Goal: Transaction & Acquisition: Purchase product/service

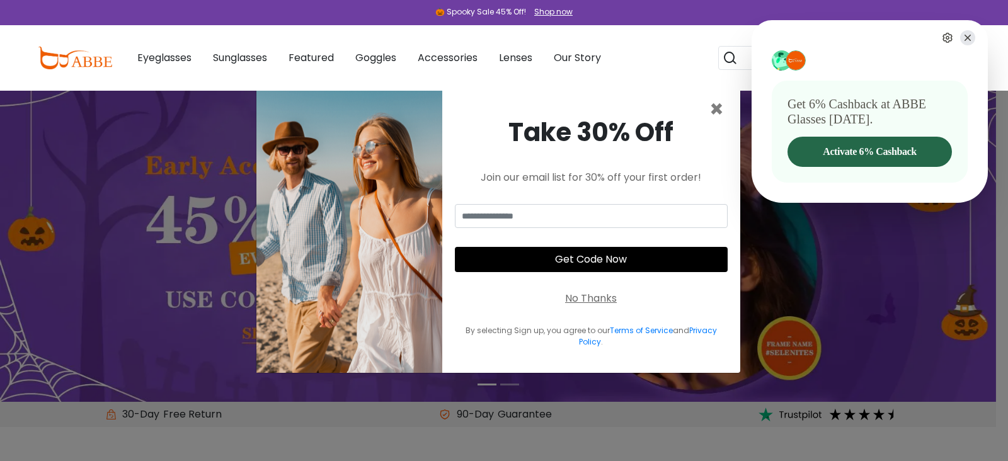
type input "**********"
click at [968, 36] on icon at bounding box center [967, 37] width 15 height 15
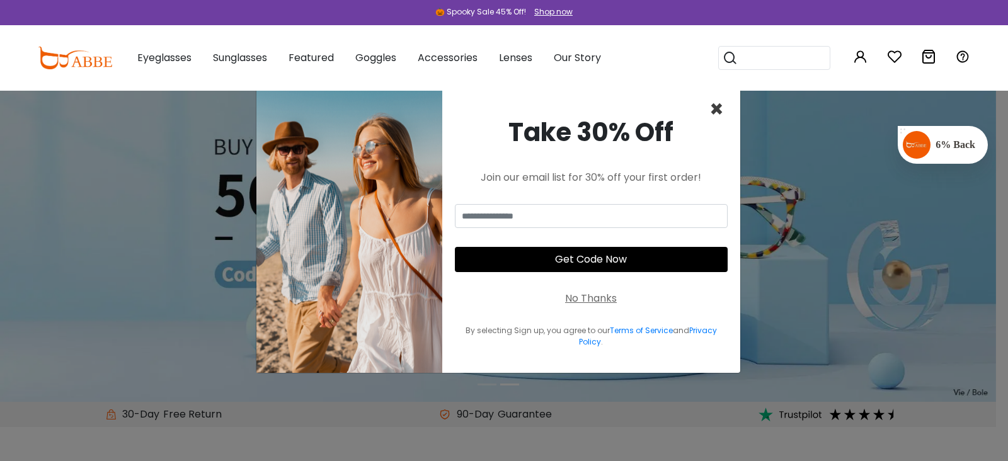
drag, startPoint x: 716, startPoint y: 108, endPoint x: 763, endPoint y: 92, distance: 49.4
click at [716, 108] on span "×" at bounding box center [716, 109] width 14 height 32
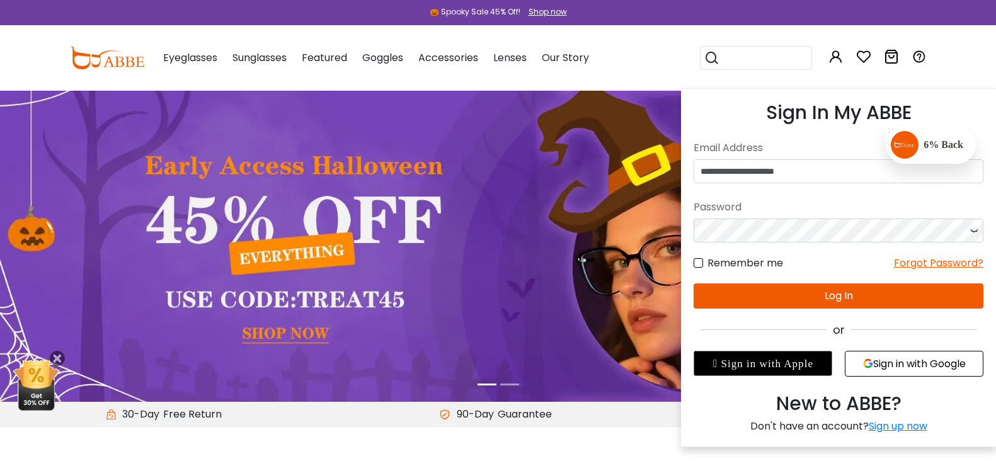
click at [843, 57] on icon at bounding box center [835, 56] width 15 height 15
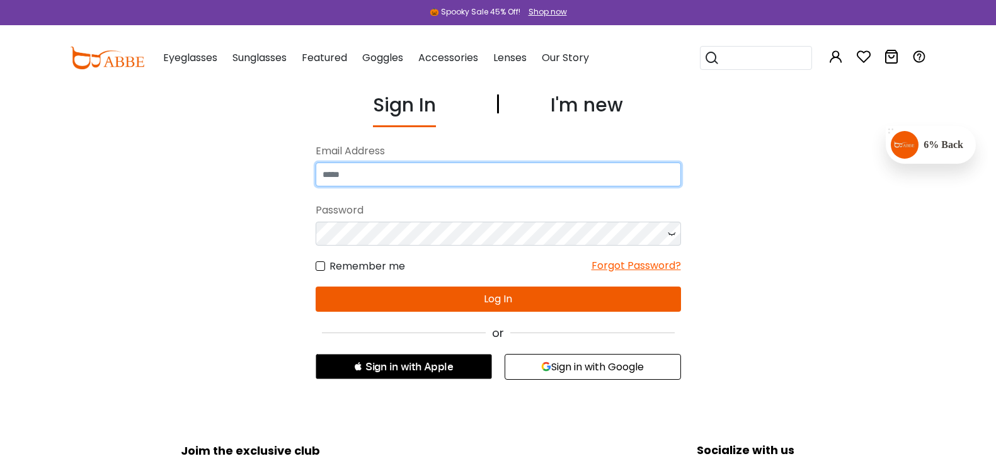
type input "**********"
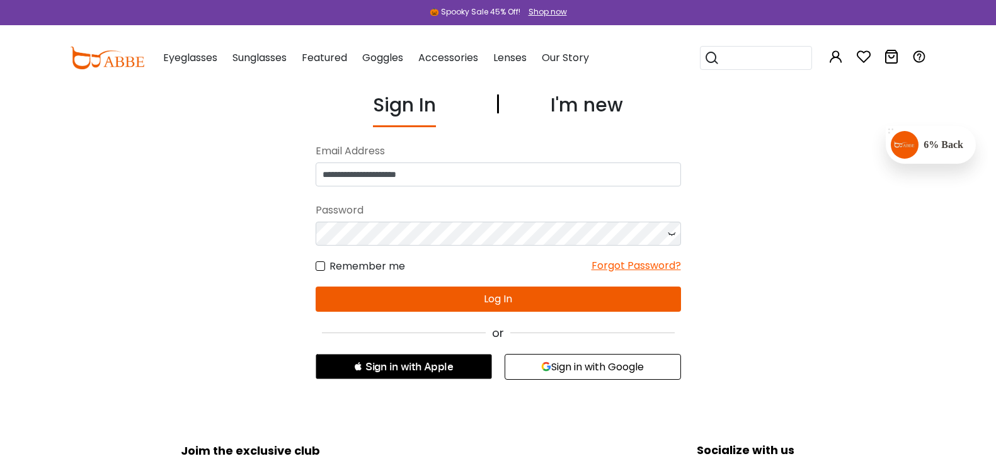
type input "**********"
click at [418, 290] on button "Log In" at bounding box center [498, 299] width 365 height 25
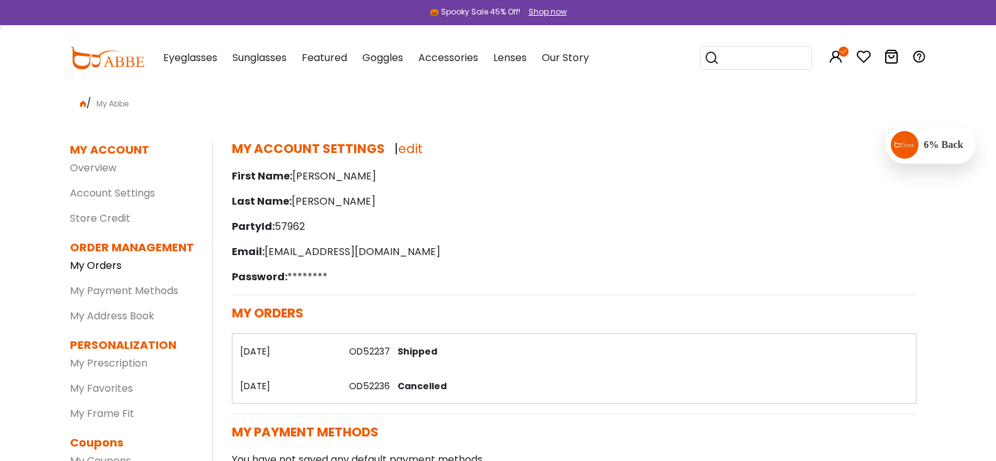
click at [70, 267] on link "My Orders" at bounding box center [96, 265] width 52 height 14
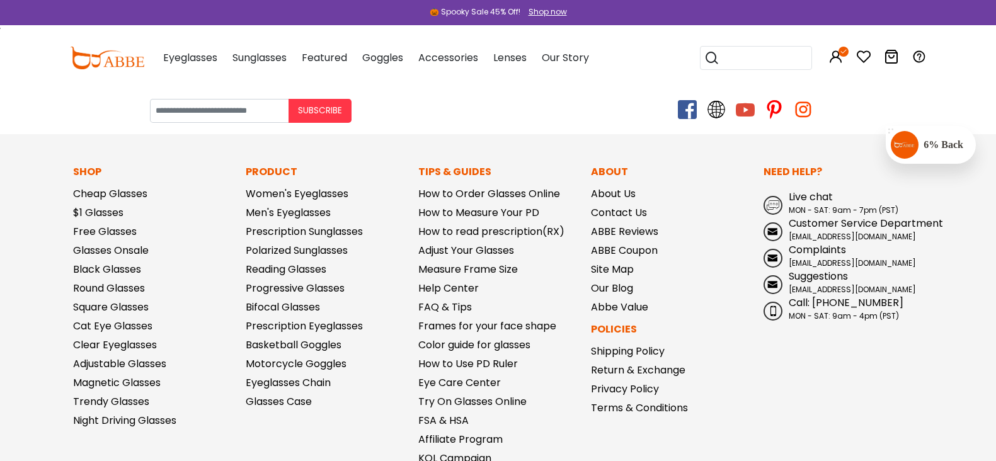
scroll to position [709, 0]
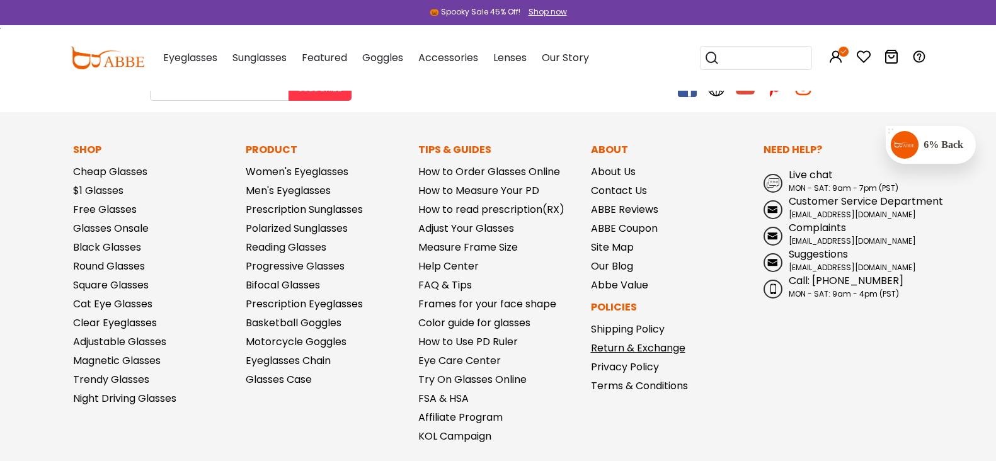
click at [648, 349] on link "Return & Exchange" at bounding box center [638, 348] width 94 height 14
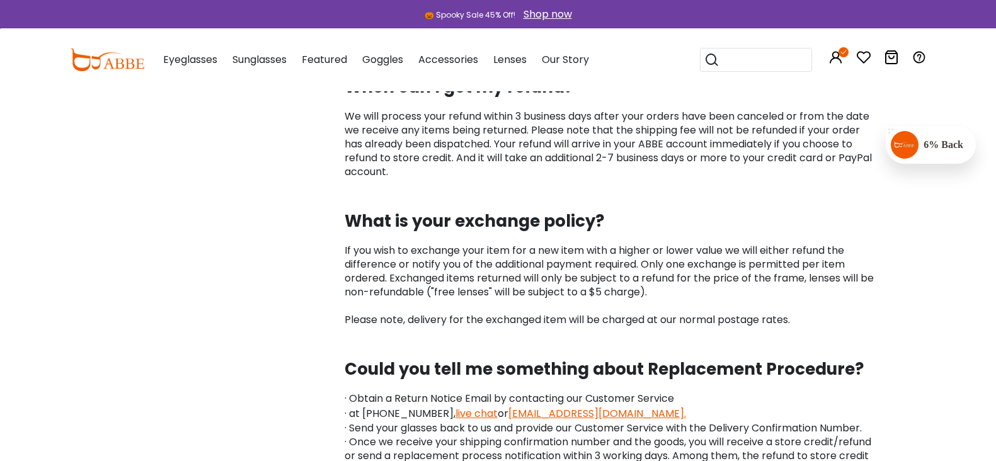
scroll to position [1654, 0]
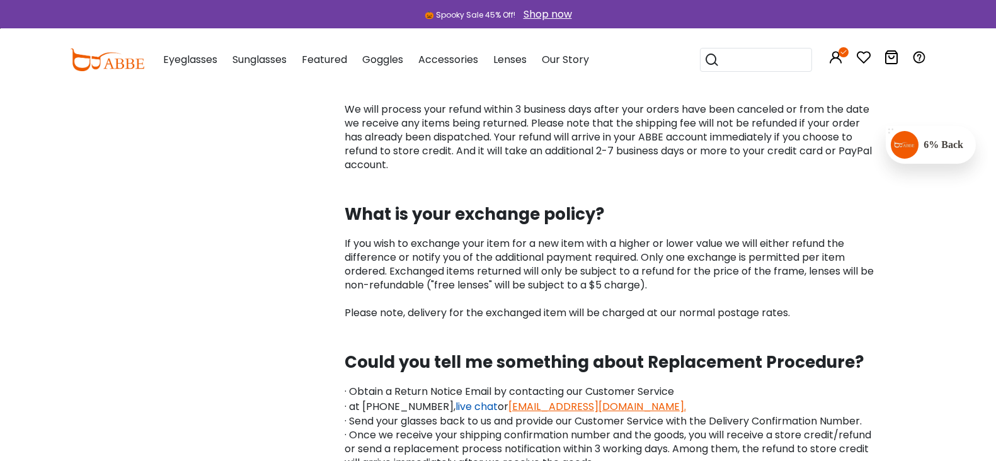
click at [463, 407] on link "live chat" at bounding box center [476, 406] width 42 height 14
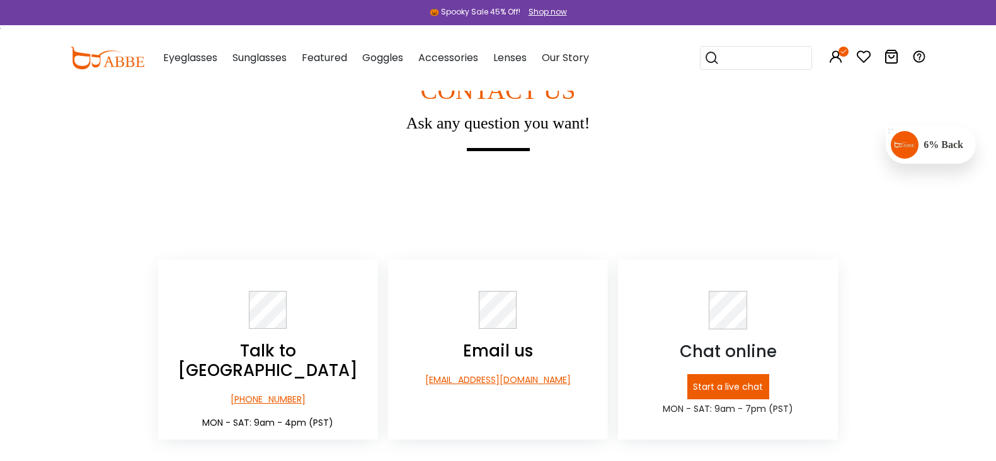
scroll to position [236, 0]
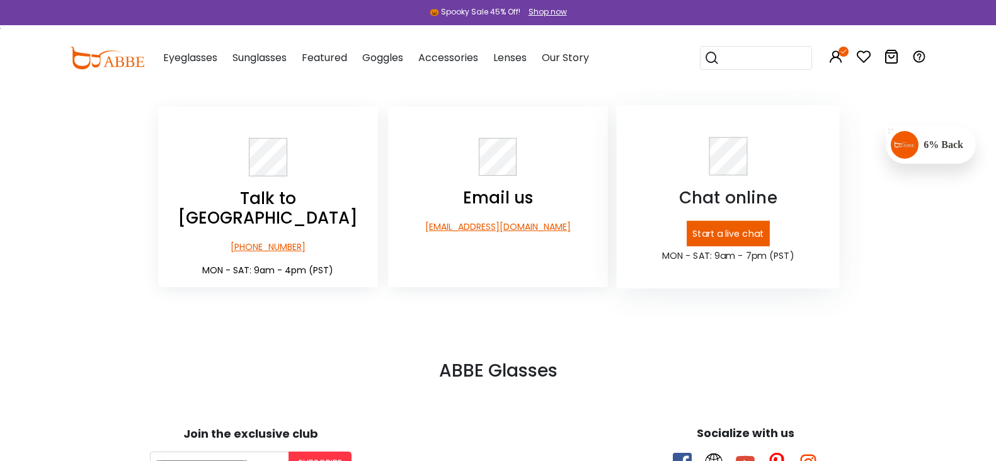
click at [707, 242] on p "Start a live chat" at bounding box center [728, 234] width 83 height 26
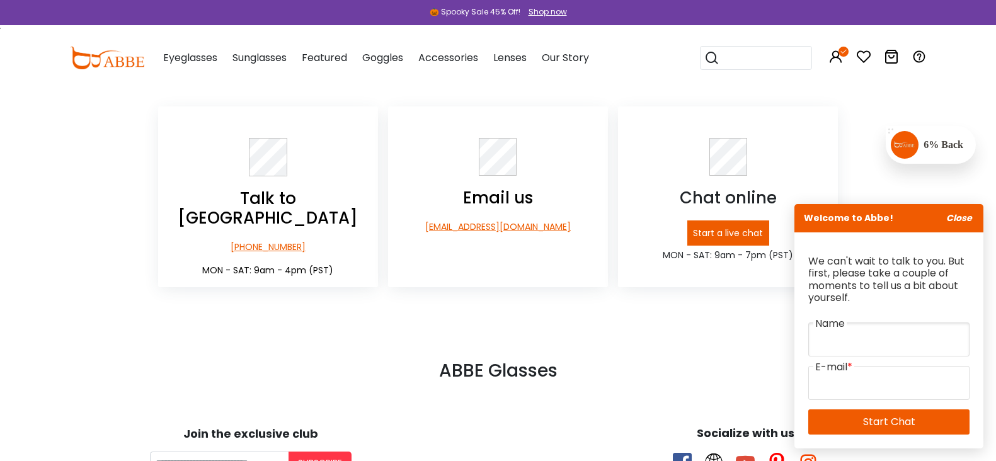
click at [829, 343] on input "text" at bounding box center [888, 340] width 161 height 34
type input "**********"
click at [864, 385] on input "email" at bounding box center [888, 383] width 161 height 34
type input "**********"
click at [867, 424] on link "Start Chat" at bounding box center [888, 421] width 161 height 25
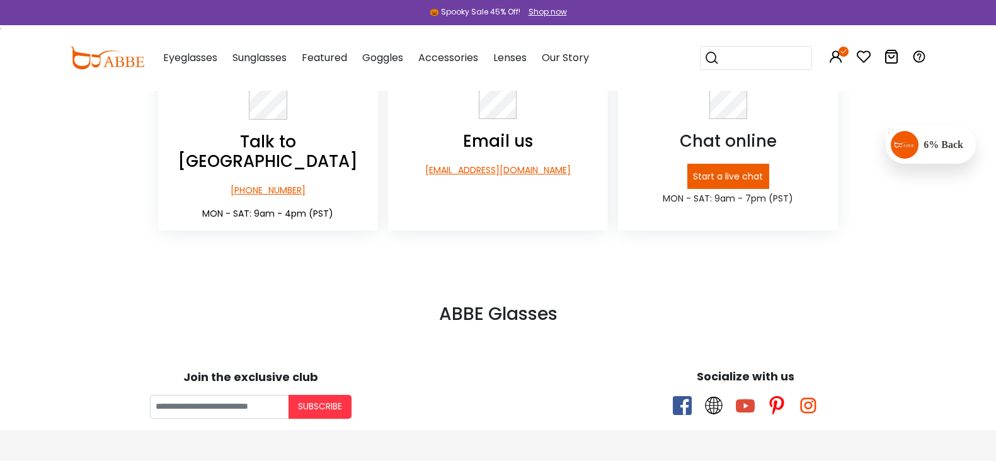
scroll to position [157, 0]
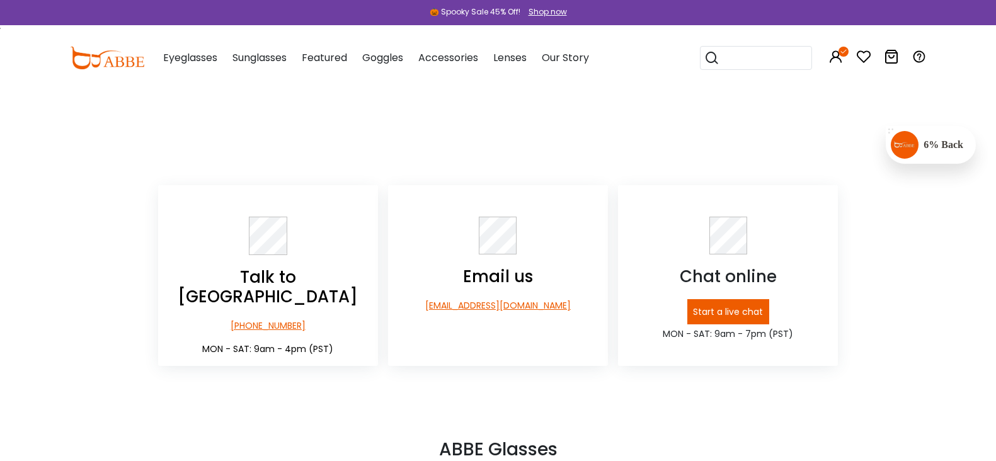
drag, startPoint x: 710, startPoint y: 421, endPoint x: 703, endPoint y: 393, distance: 29.2
click at [707, 421] on div "Talk to us +1-585-800-1155 MON - SAT: 9am - 4pm (PST) Email us service@abbeglas…" at bounding box center [498, 322] width 700 height 275
drag, startPoint x: 629, startPoint y: 83, endPoint x: 620, endPoint y: 110, distance: 29.1
click at [628, 84] on div "Eyeglasses Women's Eyeglasses Men's Eyeglasses Kids' Eyeglasses All Eyeglasses …" at bounding box center [539, 58] width 776 height 66
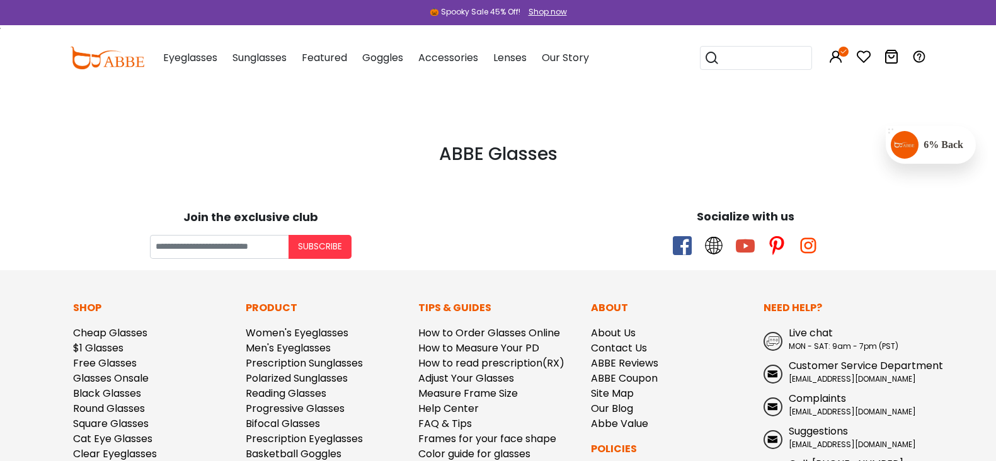
scroll to position [551, 0]
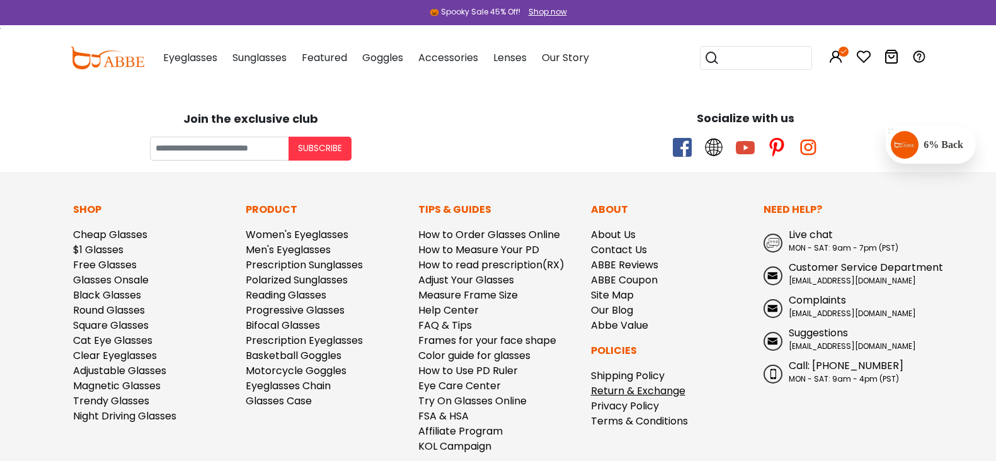
click at [638, 385] on link "Return & Exchange" at bounding box center [638, 391] width 94 height 14
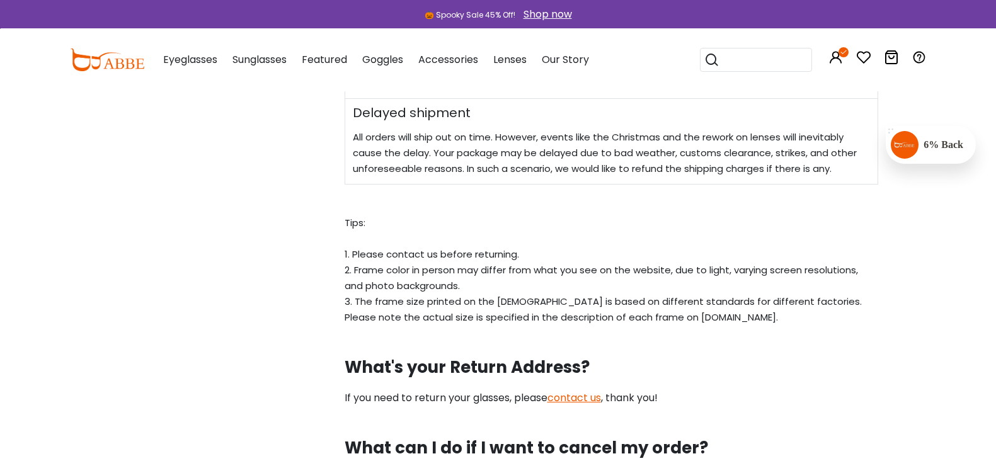
scroll to position [1181, 0]
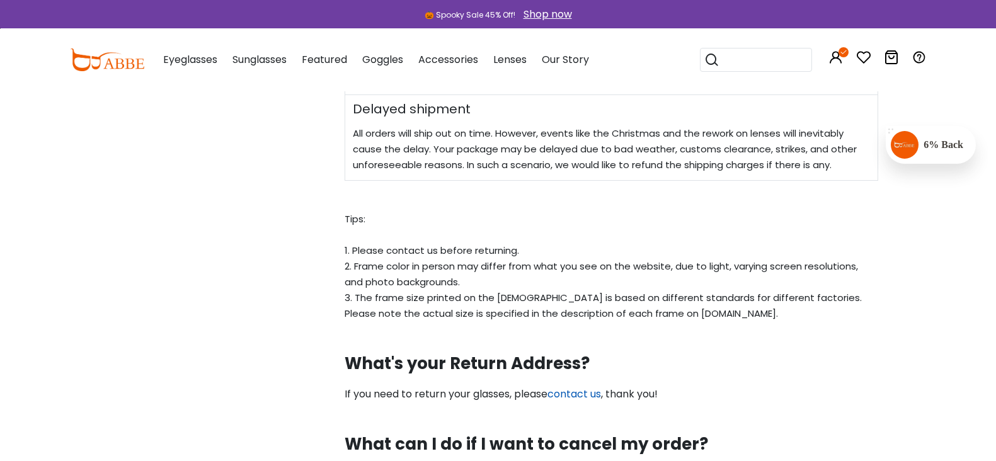
click at [574, 397] on link "contact us" at bounding box center [574, 394] width 54 height 14
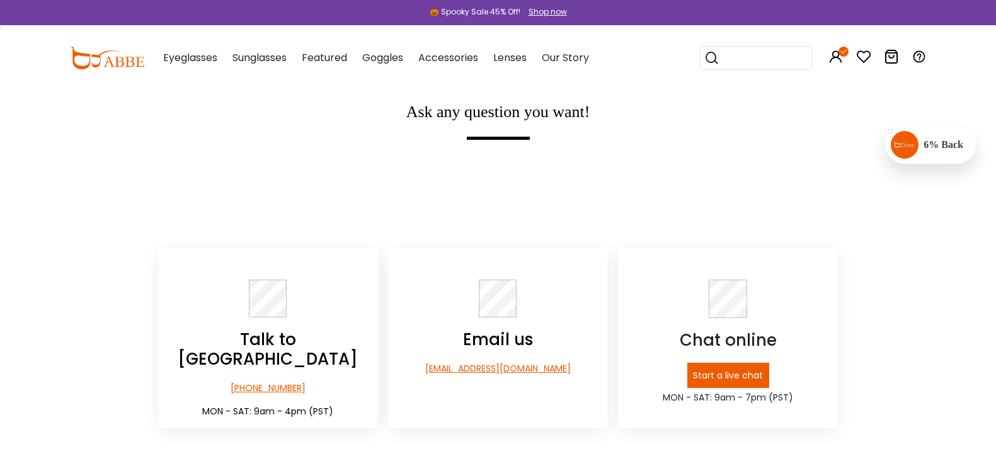
scroll to position [157, 0]
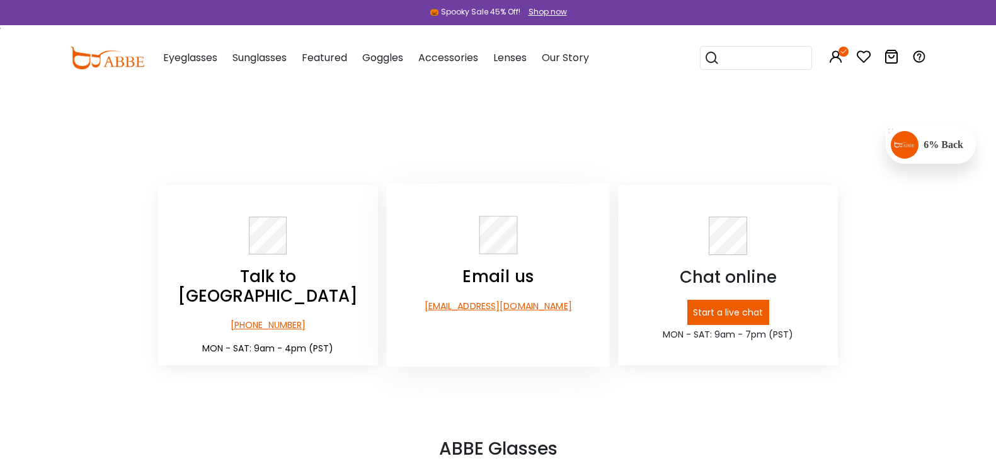
click at [472, 309] on p "[EMAIL_ADDRESS][DOMAIN_NAME]" at bounding box center [497, 306] width 223 height 13
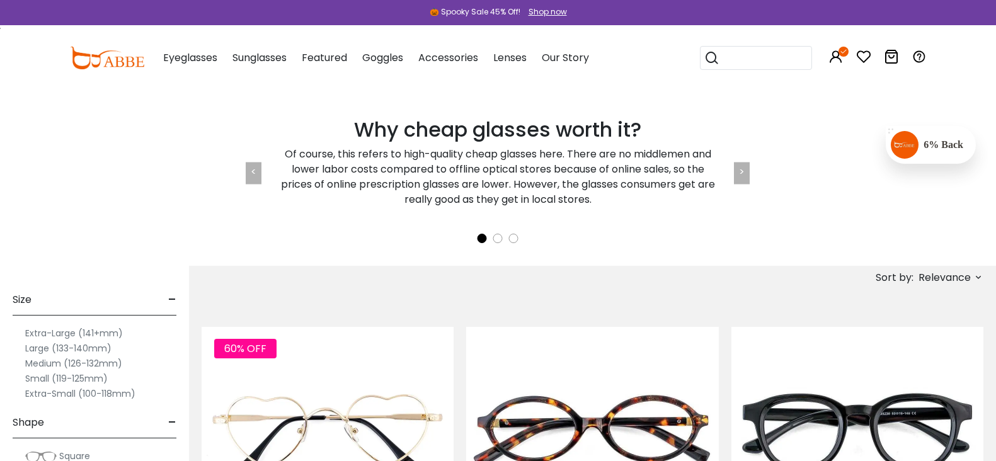
scroll to position [315, 0]
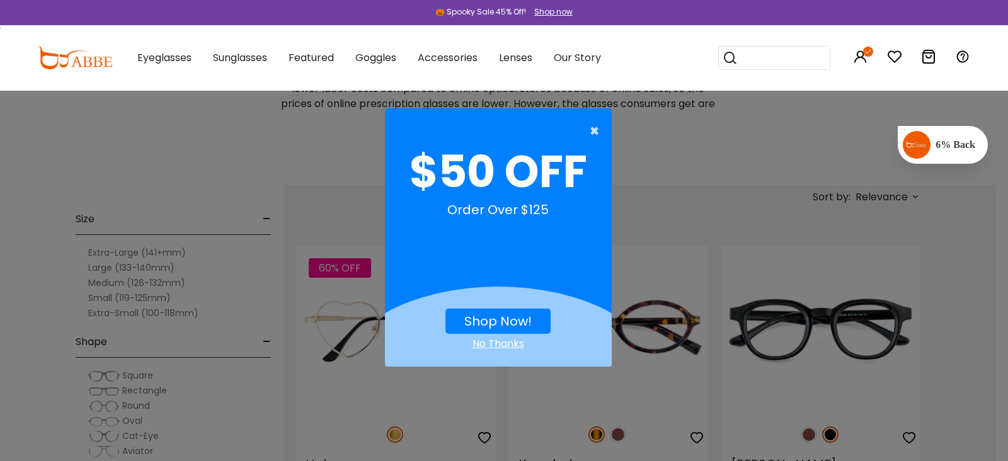
drag, startPoint x: 593, startPoint y: 128, endPoint x: 360, endPoint y: 139, distance: 234.0
click at [593, 128] on span "×" at bounding box center [598, 130] width 16 height 25
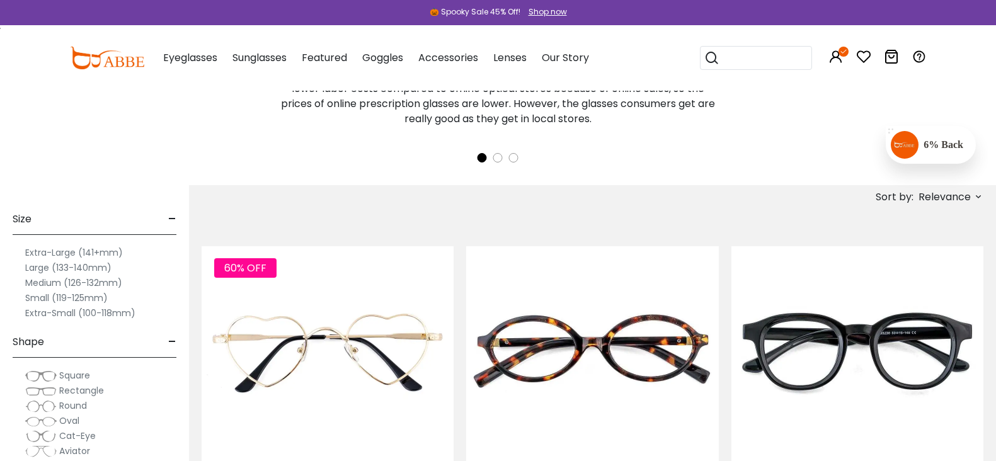
click at [123, 256] on label "Extra-Large (141+mm)" at bounding box center [74, 252] width 98 height 15
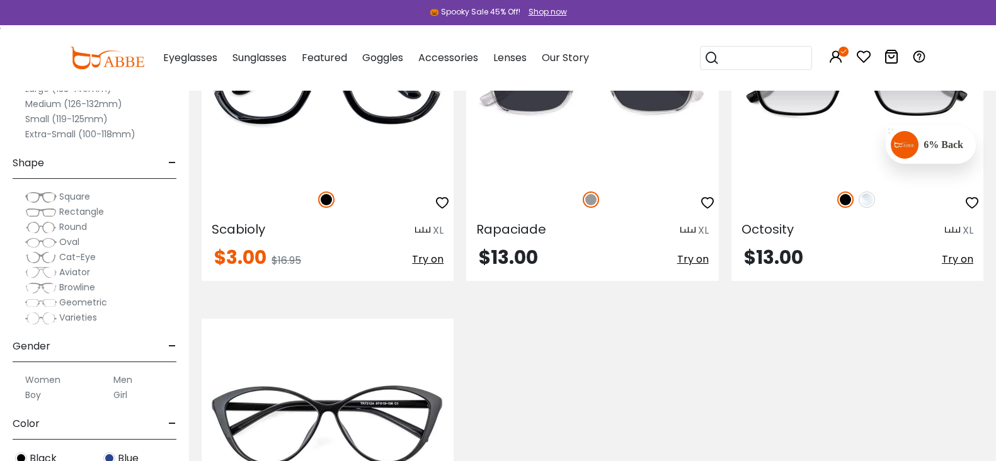
scroll to position [787, 0]
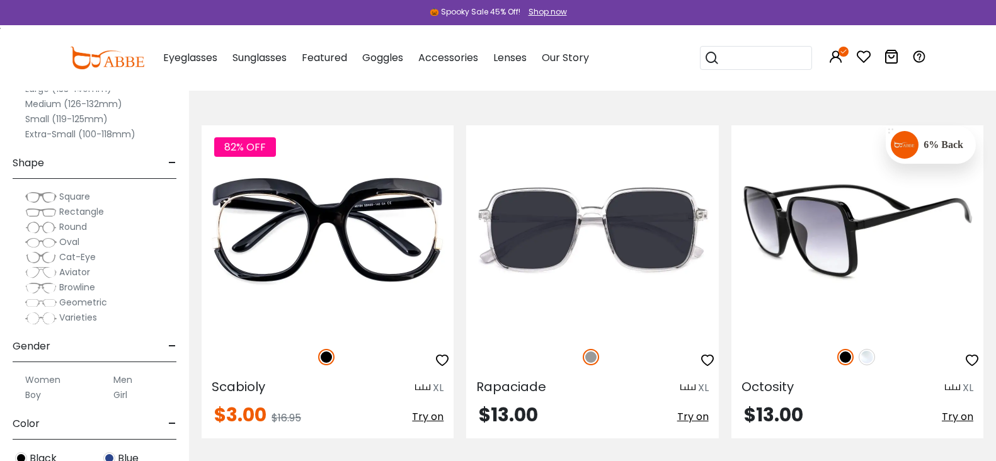
click at [788, 163] on img at bounding box center [857, 230] width 252 height 210
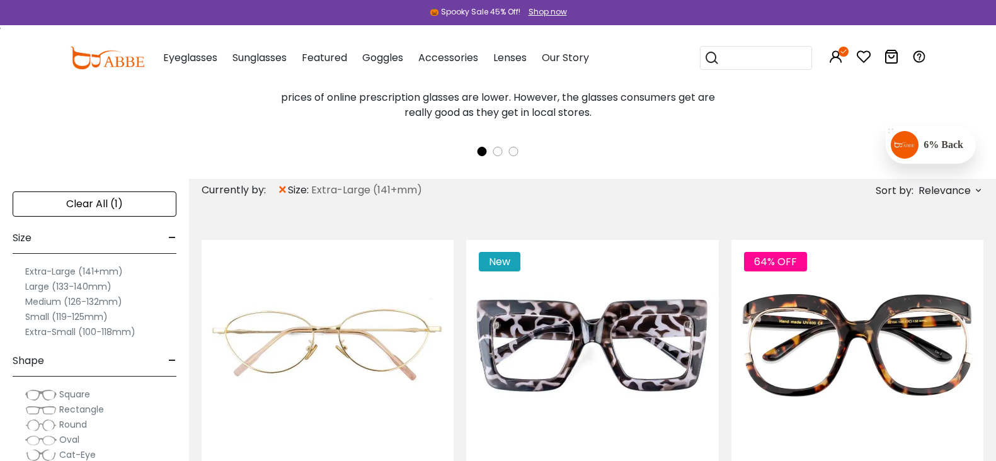
scroll to position [315, 0]
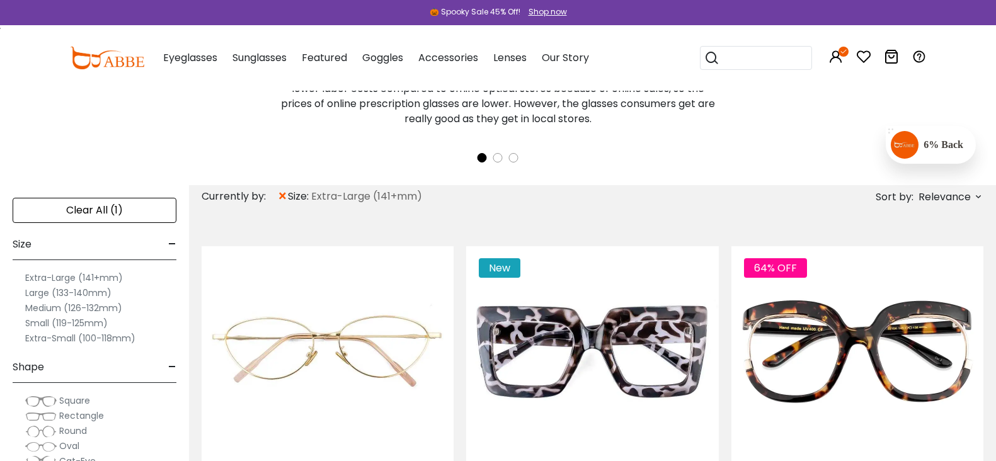
click at [111, 291] on label "Large (133-140mm)" at bounding box center [68, 292] width 86 height 15
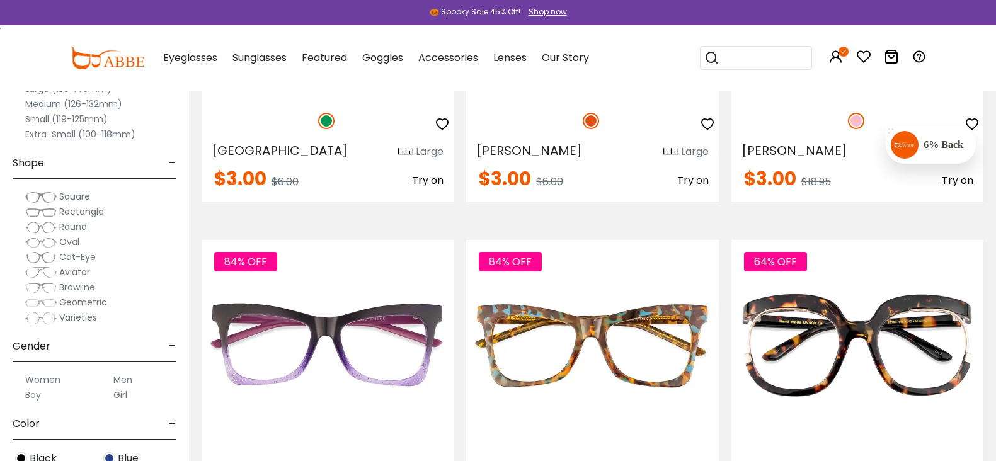
scroll to position [2520, 0]
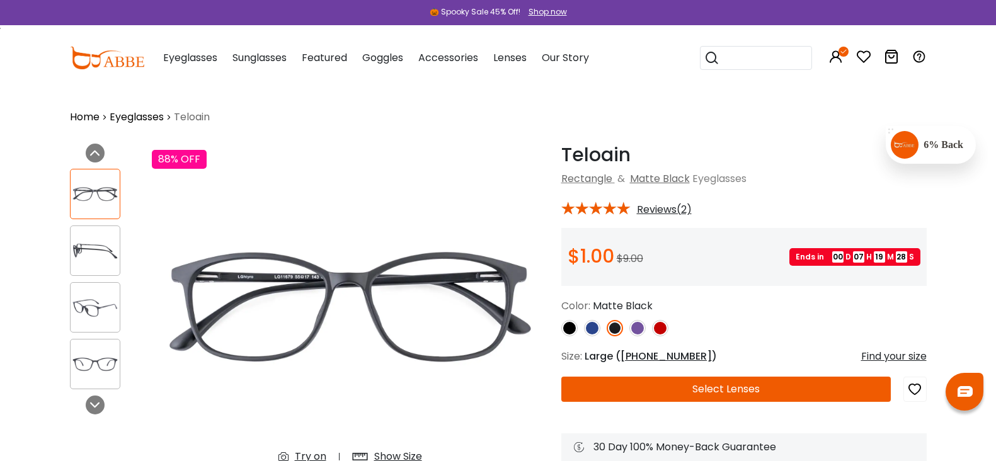
click at [629, 325] on img at bounding box center [637, 328] width 16 height 16
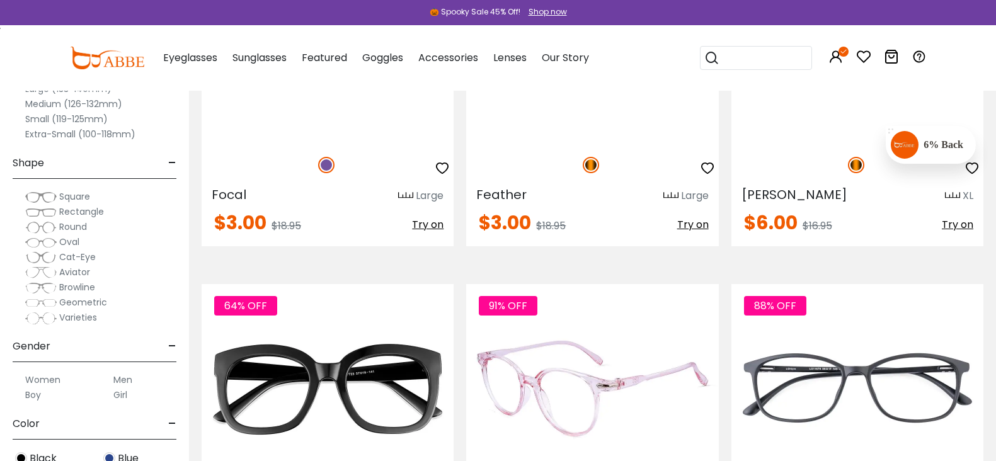
scroll to position [2677, 0]
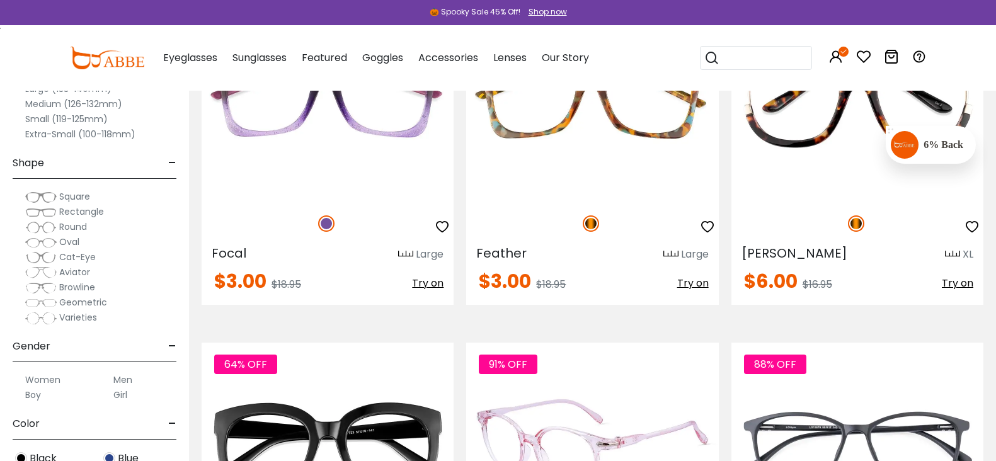
click at [594, 343] on img at bounding box center [592, 448] width 252 height 210
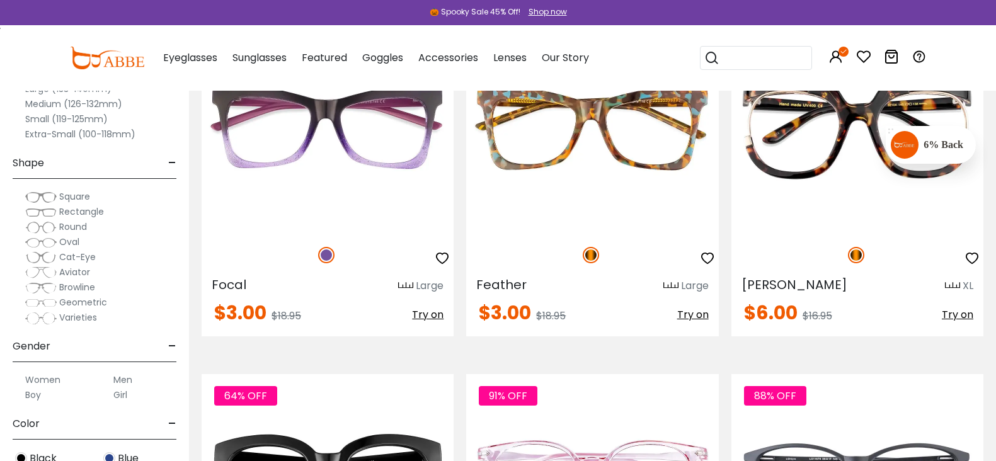
scroll to position [2835, 0]
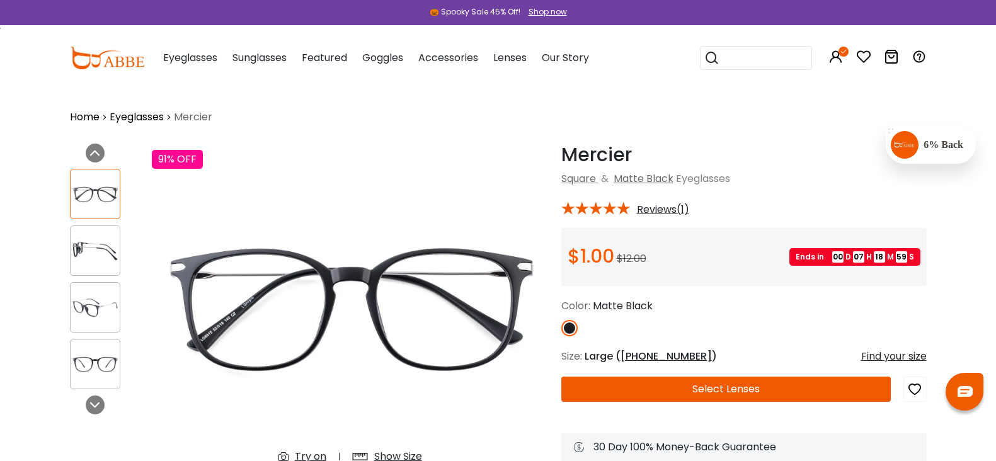
click at [592, 379] on button "Select Lenses" at bounding box center [726, 389] width 330 height 25
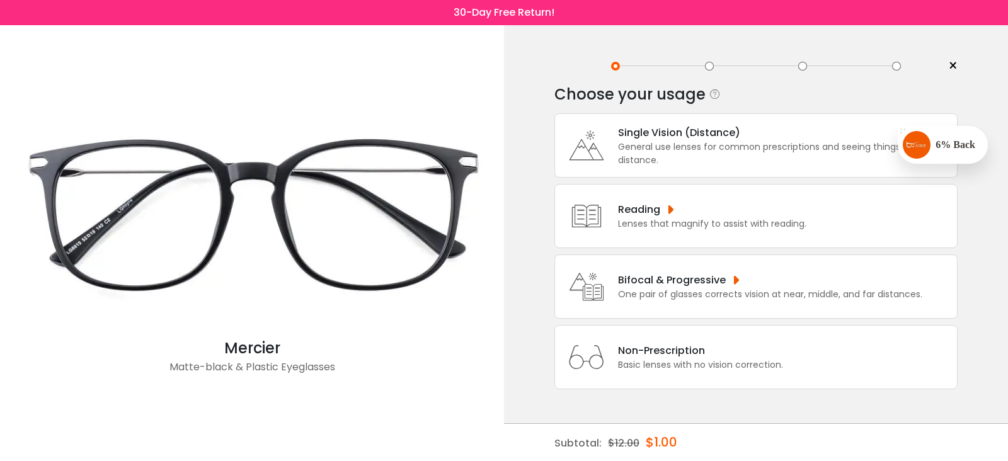
click at [647, 139] on div "Single Vision (Distance)" at bounding box center [784, 133] width 333 height 16
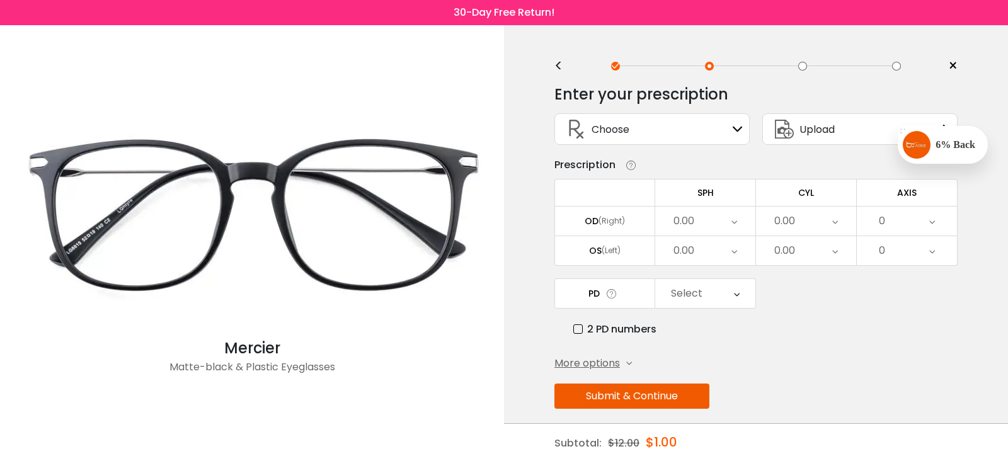
click at [711, 135] on div "Choose Sign In" at bounding box center [651, 129] width 181 height 30
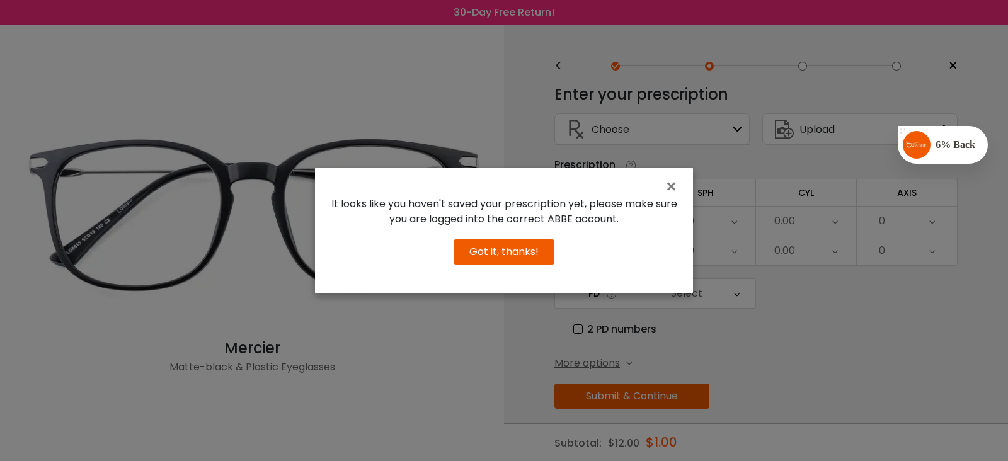
drag, startPoint x: 663, startPoint y: 185, endPoint x: 700, endPoint y: 167, distance: 42.0
click at [666, 185] on div "× It looks like you haven't saved your prescription yet, please make sure you a…" at bounding box center [504, 231] width 378 height 126
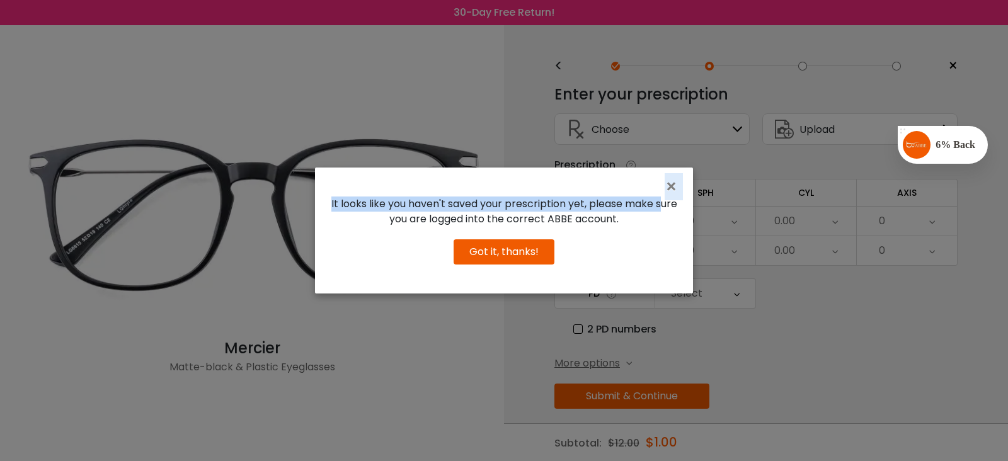
click at [525, 256] on button "Got it, thanks!" at bounding box center [504, 251] width 101 height 25
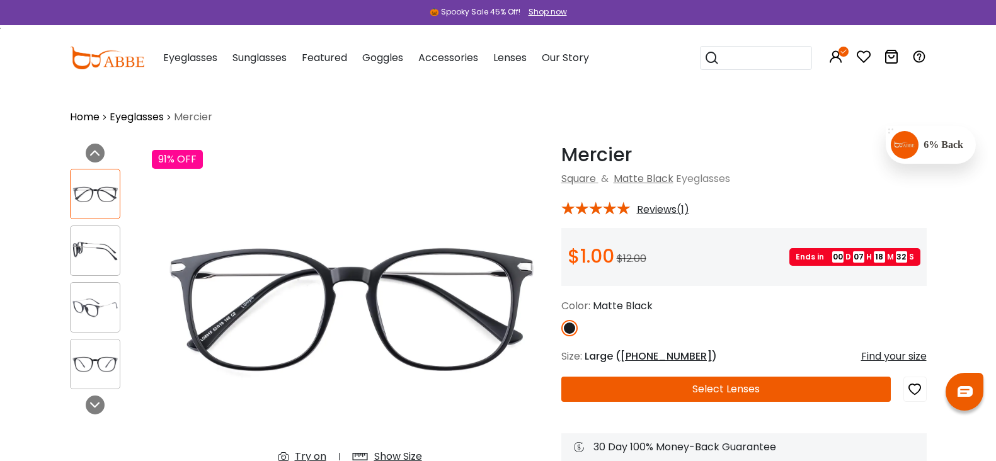
drag, startPoint x: 734, startPoint y: 142, endPoint x: 778, endPoint y: 149, distance: 44.5
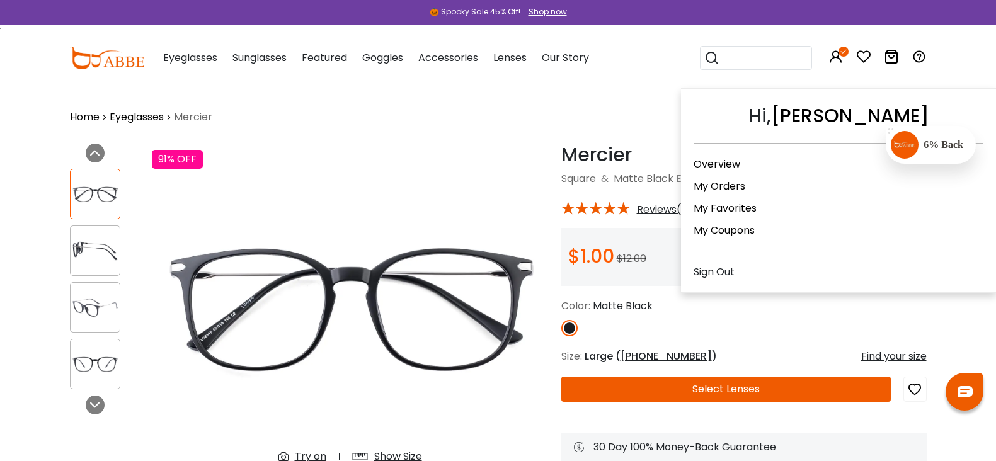
click at [715, 190] on link "My Orders" at bounding box center [720, 186] width 52 height 14
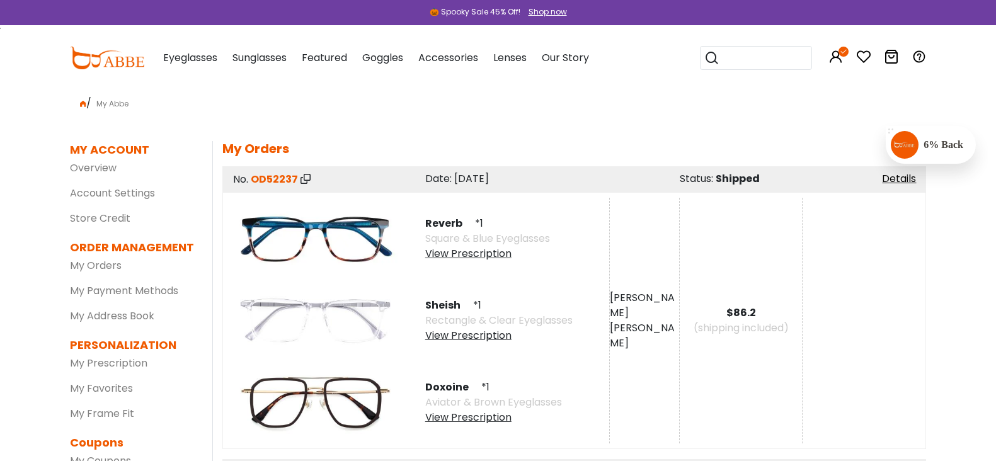
click at [456, 256] on div "View Prescription" at bounding box center [487, 253] width 125 height 15
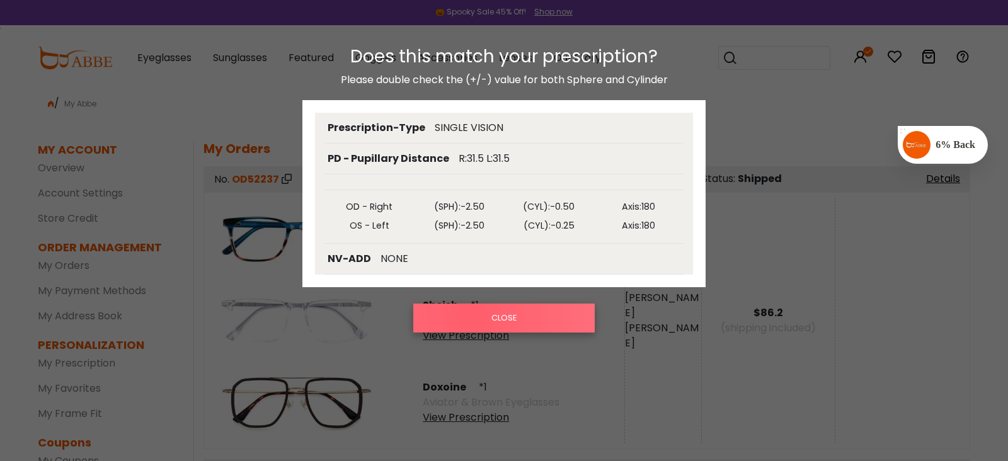
click at [472, 316] on button "CLOSE" at bounding box center [503, 318] width 181 height 29
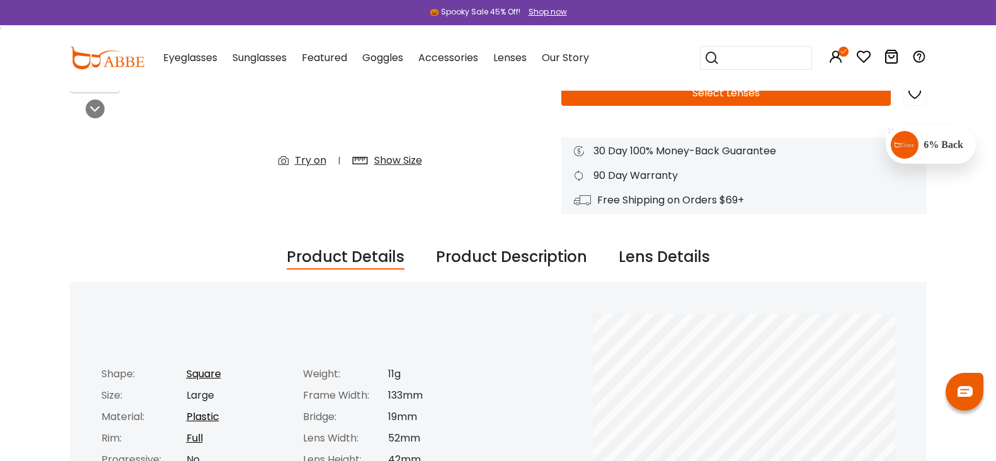
scroll to position [157, 0]
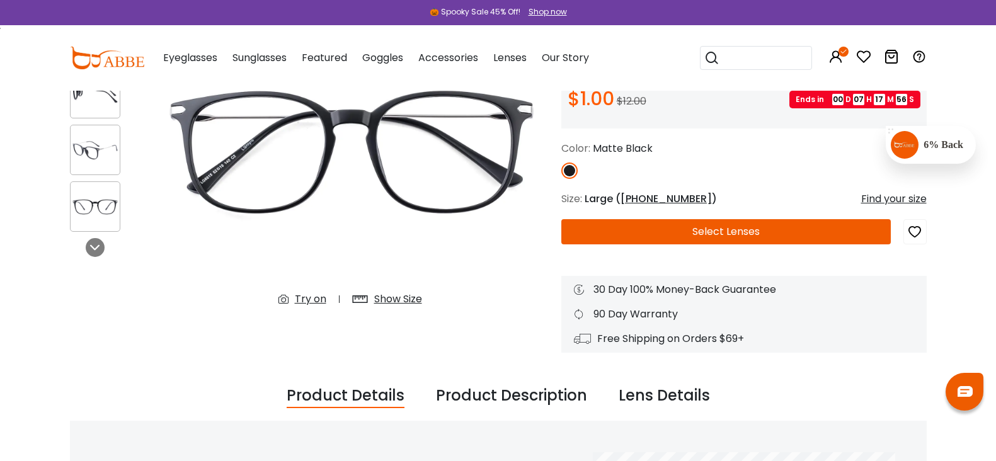
click at [732, 237] on button "Select Lenses" at bounding box center [726, 231] width 330 height 25
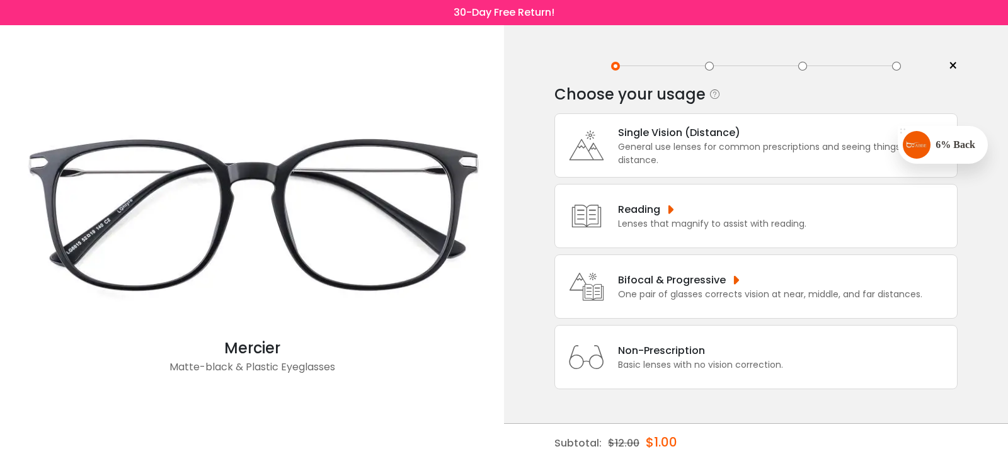
click at [636, 135] on div "Single Vision (Distance)" at bounding box center [784, 133] width 333 height 16
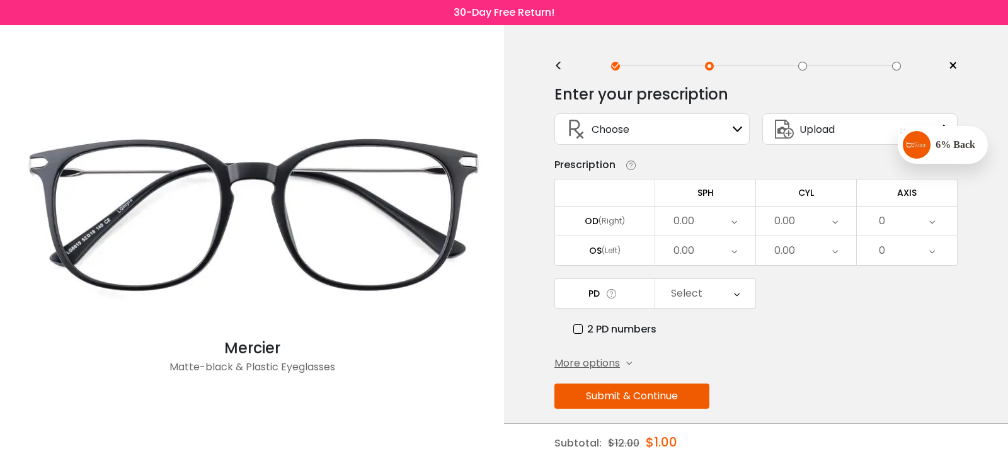
click at [646, 132] on div "Choose Sign In" at bounding box center [651, 129] width 181 height 30
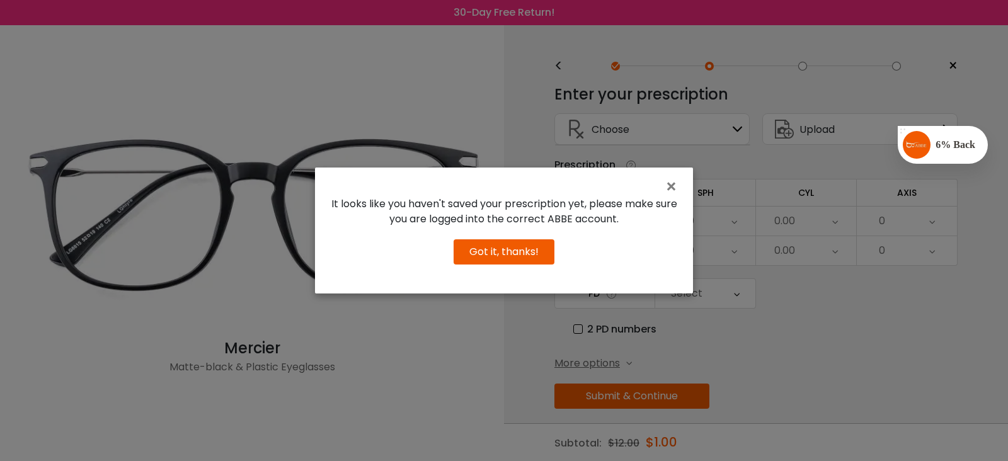
click at [495, 250] on button "Got it, thanks!" at bounding box center [504, 251] width 101 height 25
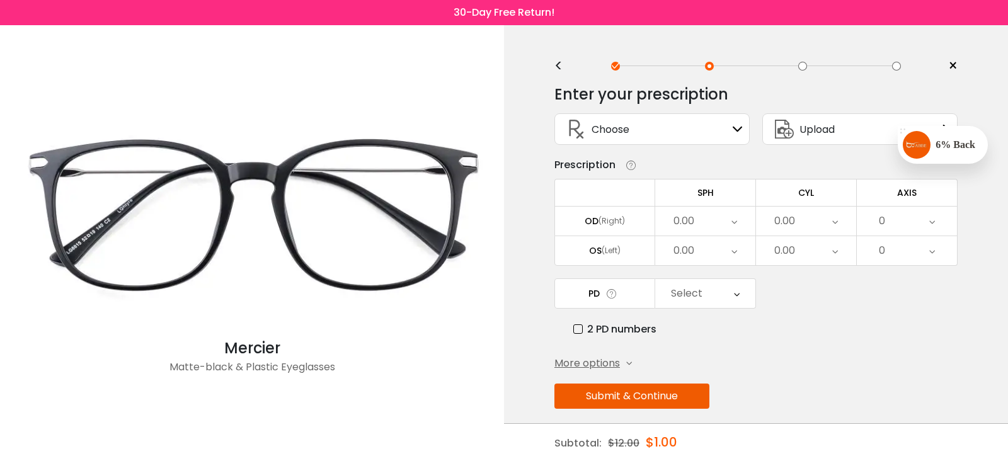
click at [796, 129] on icon at bounding box center [784, 129] width 30 height 30
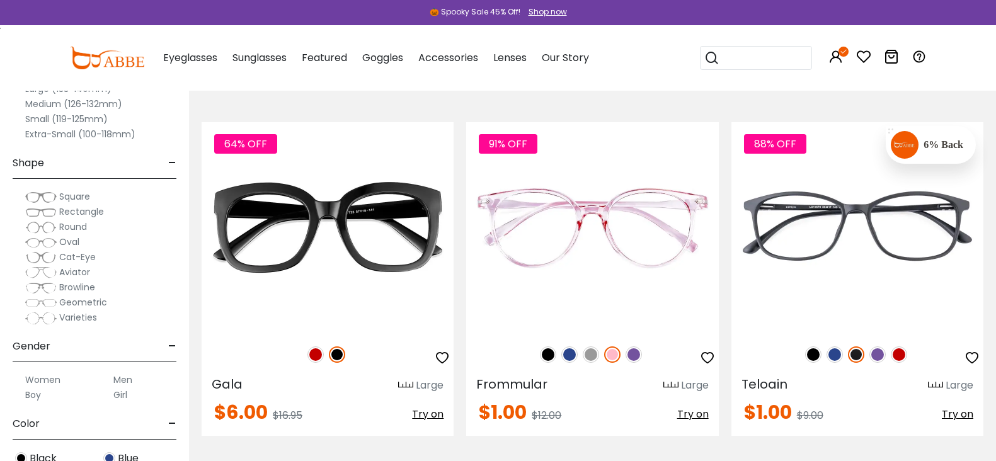
scroll to position [2992, 0]
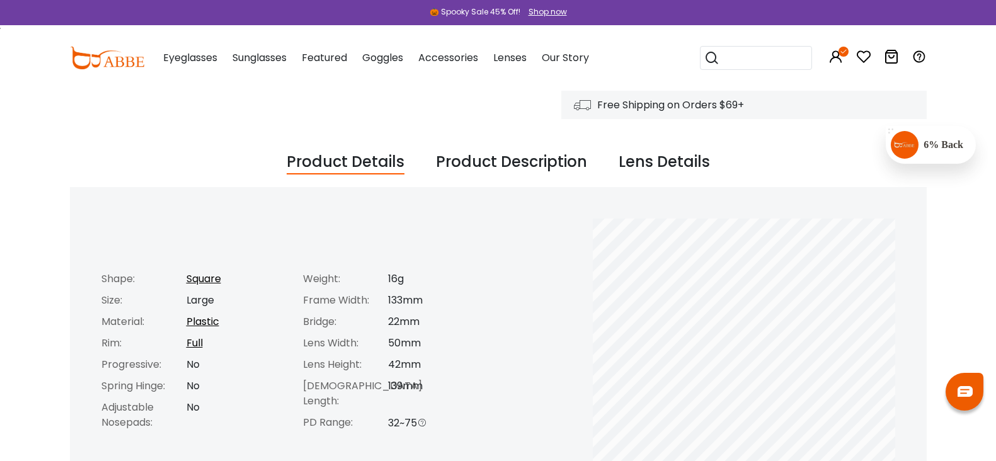
scroll to position [394, 0]
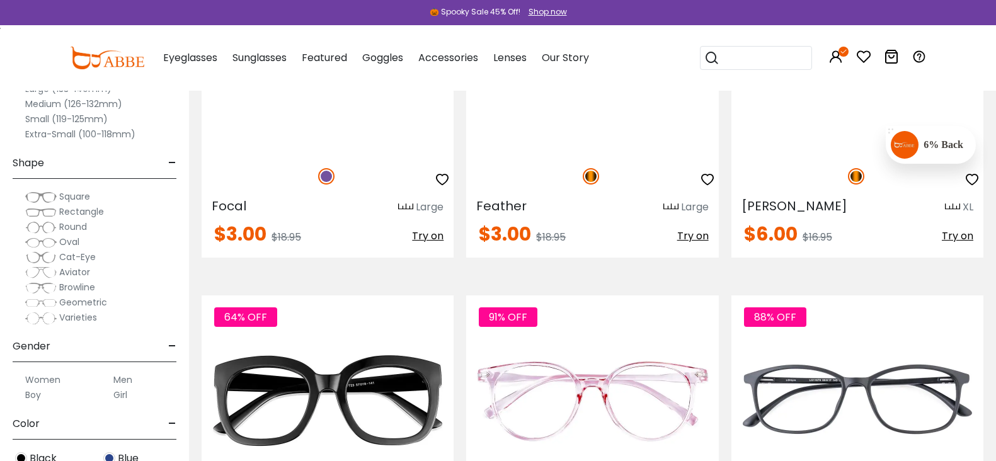
scroll to position [2913, 0]
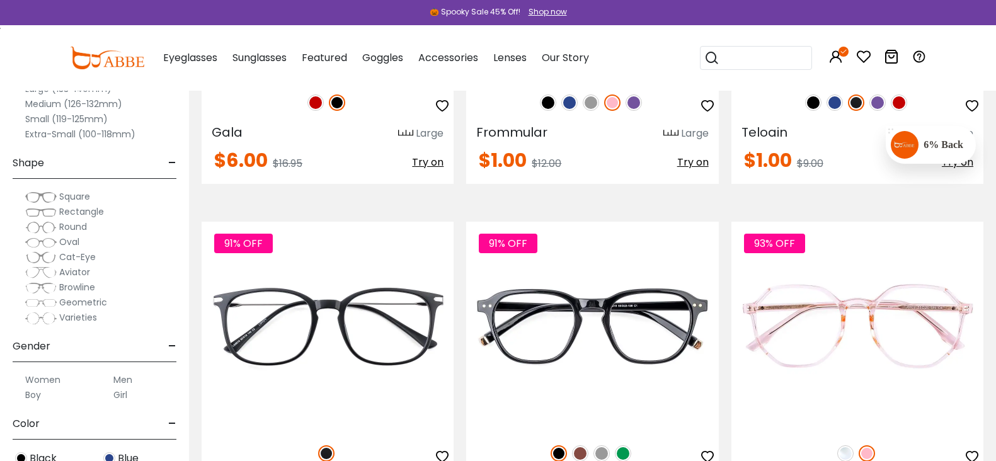
scroll to position [3228, 0]
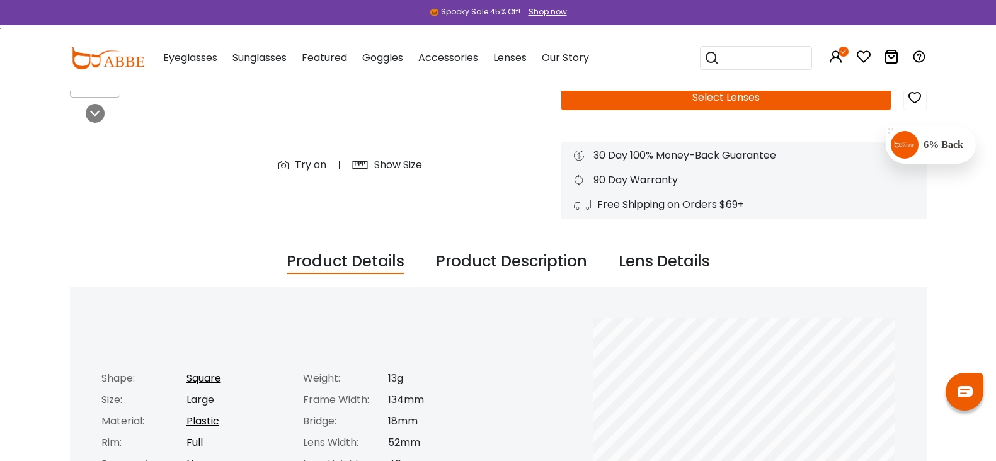
scroll to position [315, 0]
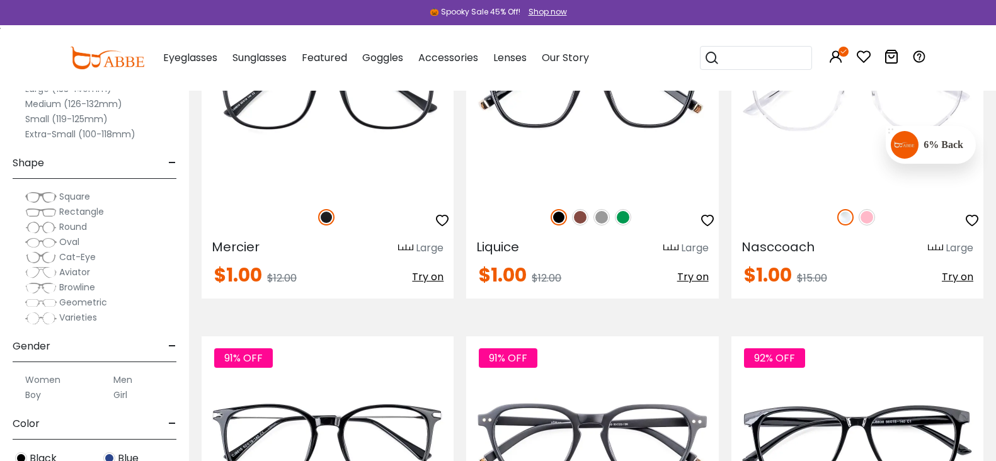
scroll to position [3465, 0]
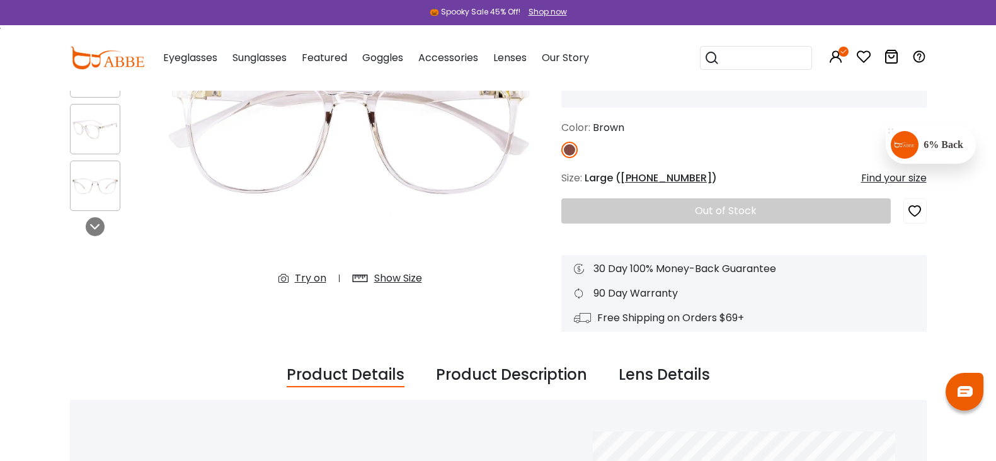
scroll to position [315, 0]
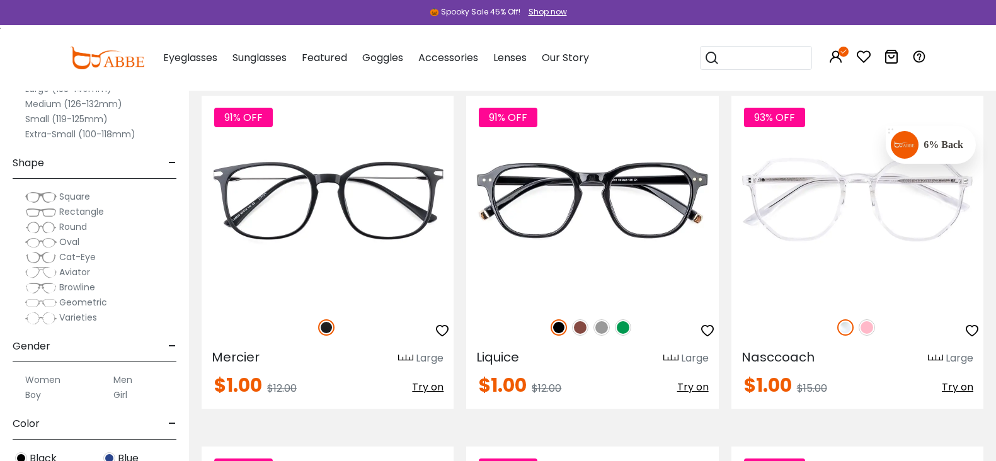
scroll to position [3465, 0]
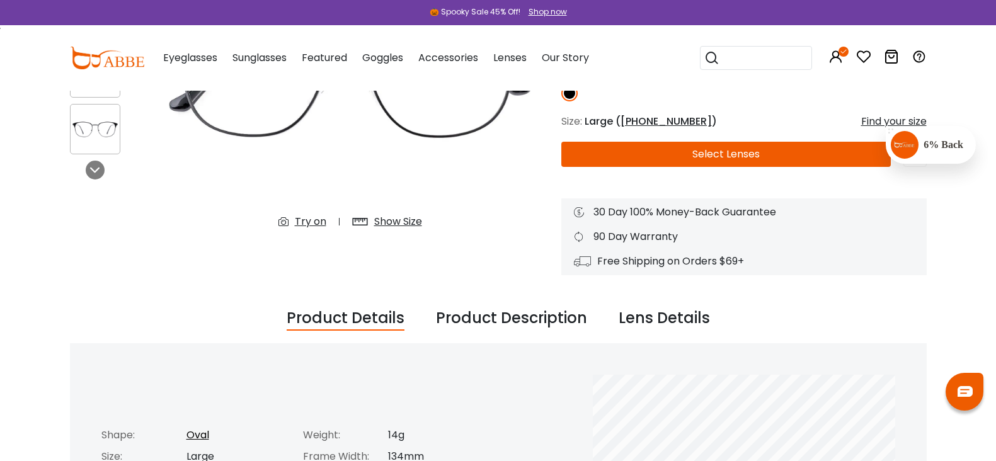
scroll to position [236, 0]
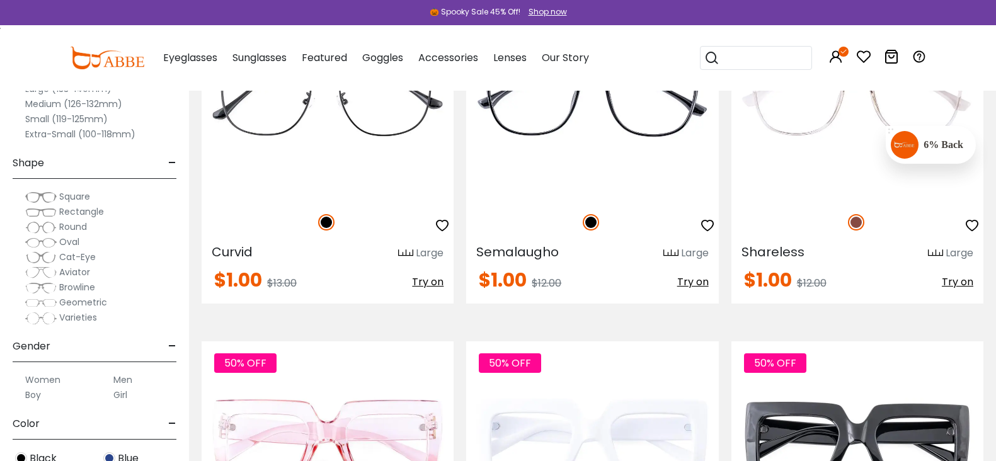
scroll to position [4175, 0]
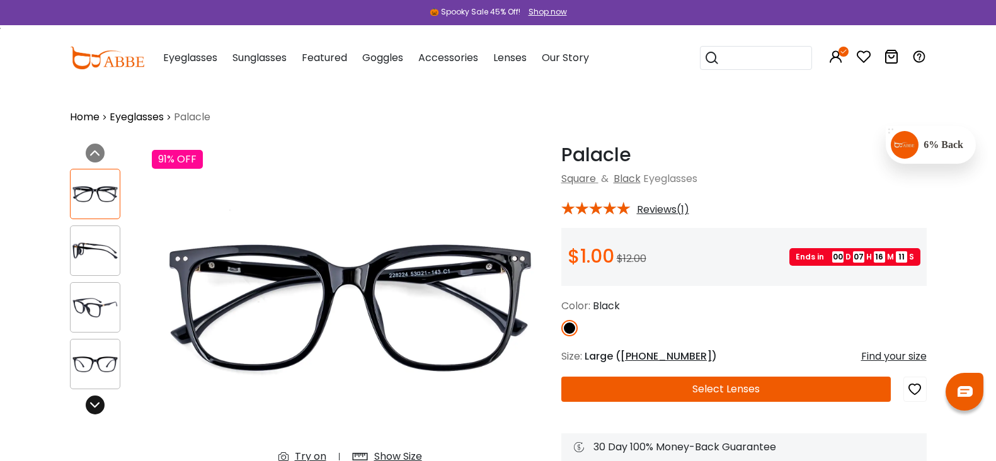
click at [90, 406] on icon at bounding box center [95, 405] width 10 height 10
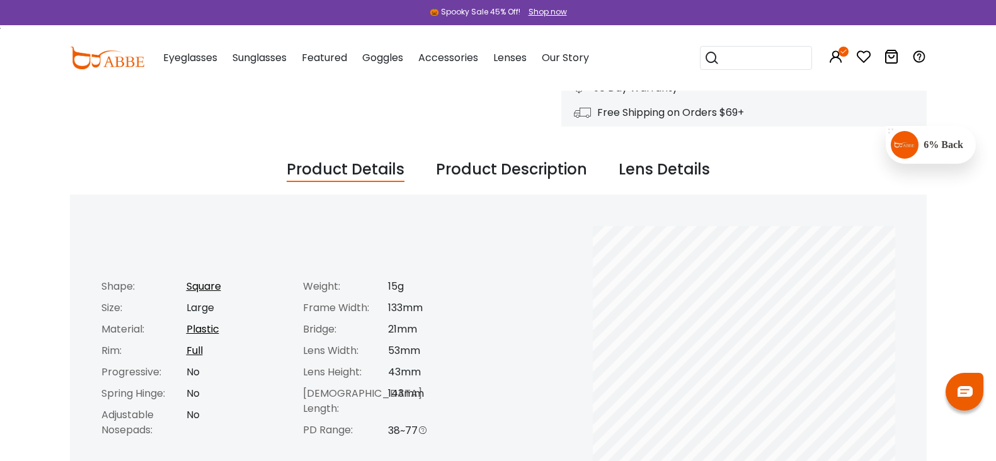
scroll to position [394, 0]
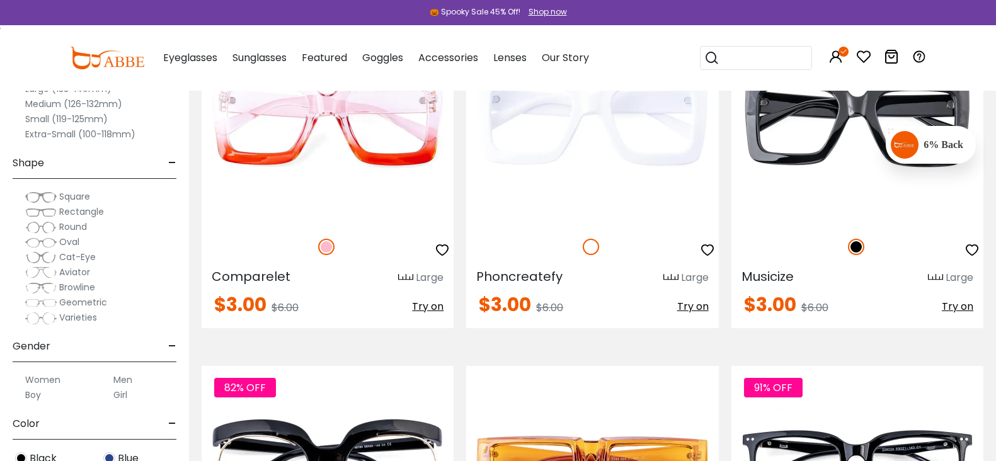
scroll to position [4411, 0]
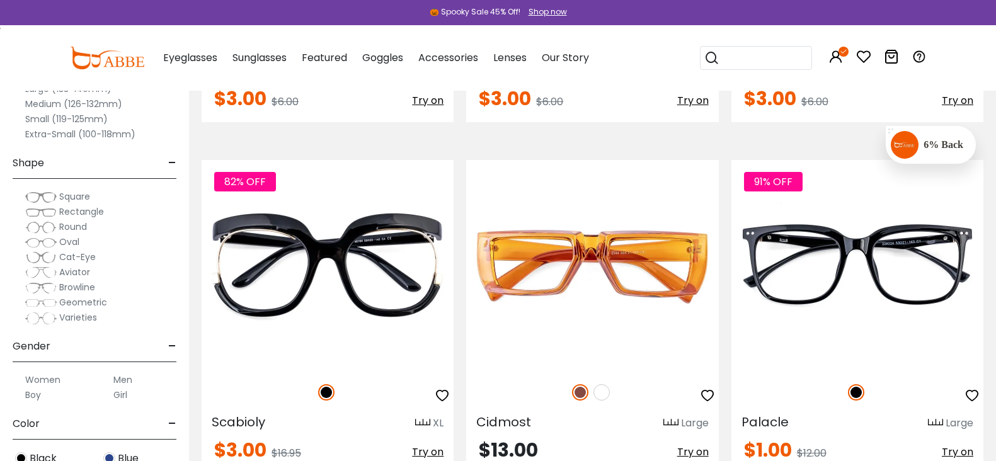
scroll to position [4490, 0]
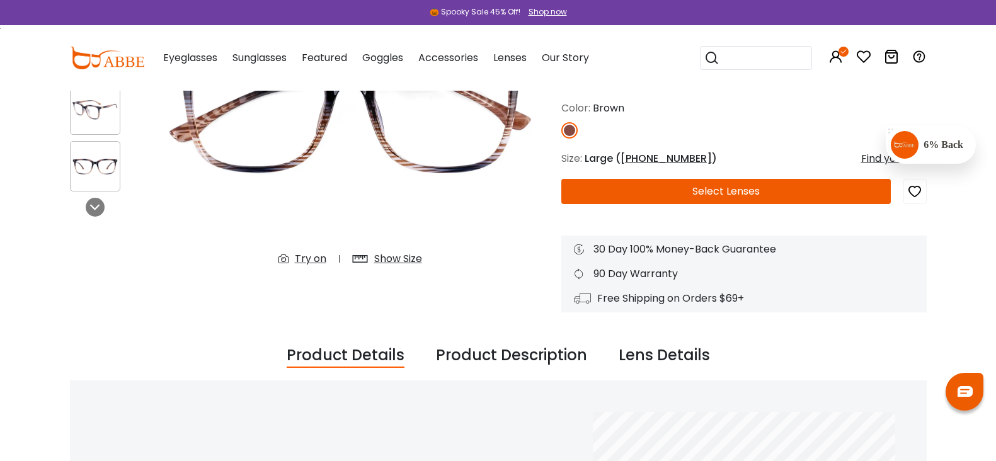
scroll to position [79, 0]
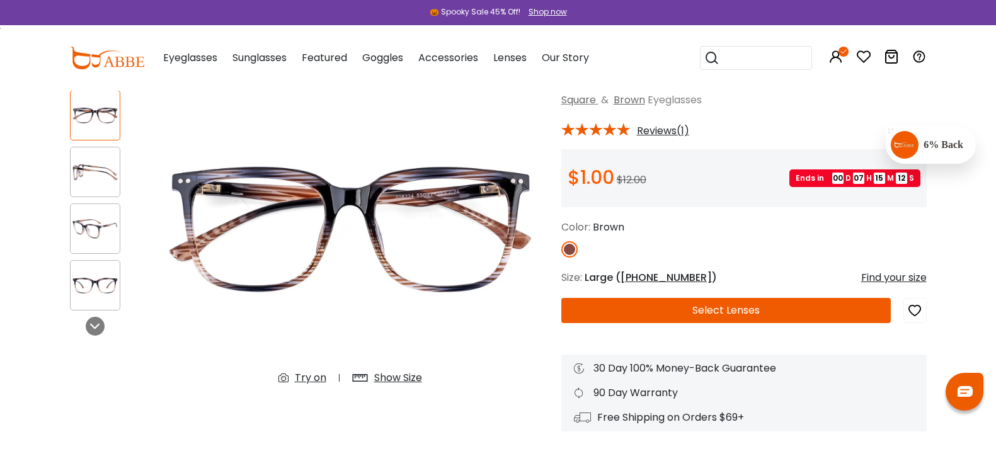
click at [561, 316] on button "Select Lenses" at bounding box center [726, 310] width 330 height 25
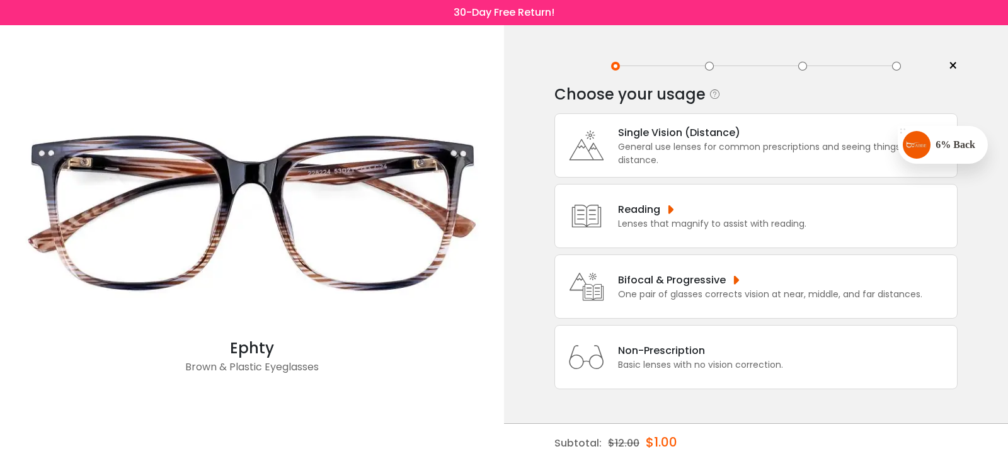
click at [677, 143] on div "General use lenses for common prescriptions and seeing things from distance." at bounding box center [784, 153] width 333 height 26
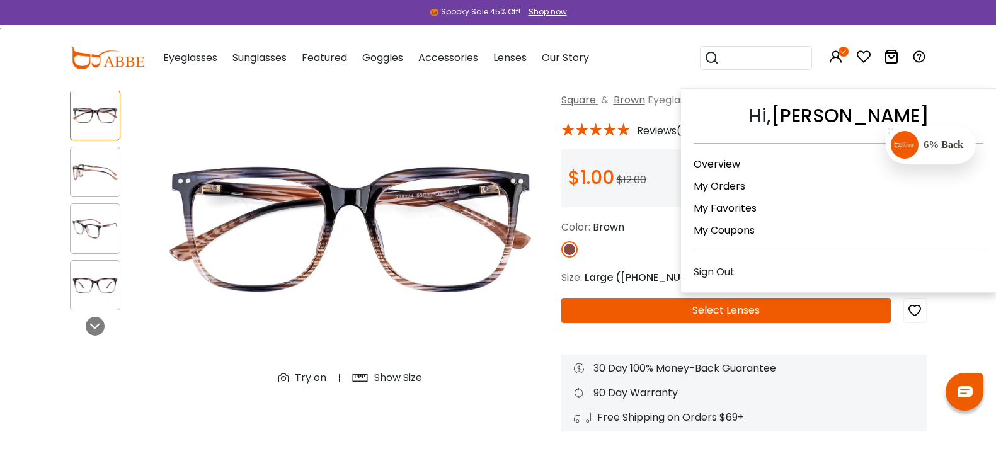
click at [721, 186] on link "My Orders" at bounding box center [720, 186] width 52 height 14
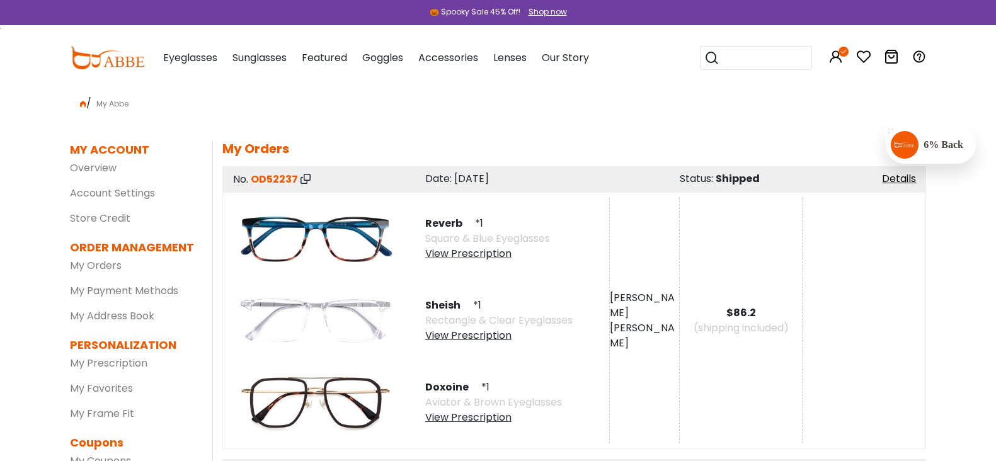
click at [448, 253] on div "View Prescription" at bounding box center [487, 253] width 125 height 15
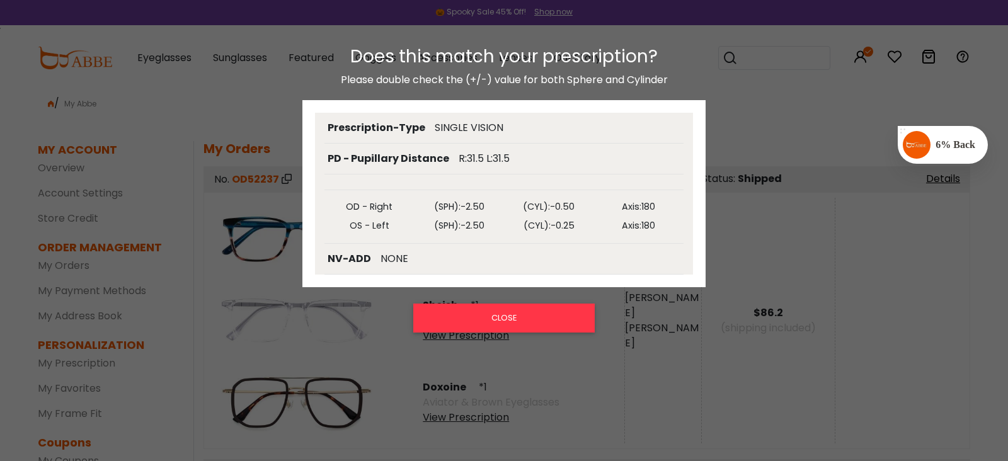
click at [446, 134] on div "SINGLE VISION" at bounding box center [469, 127] width 69 height 15
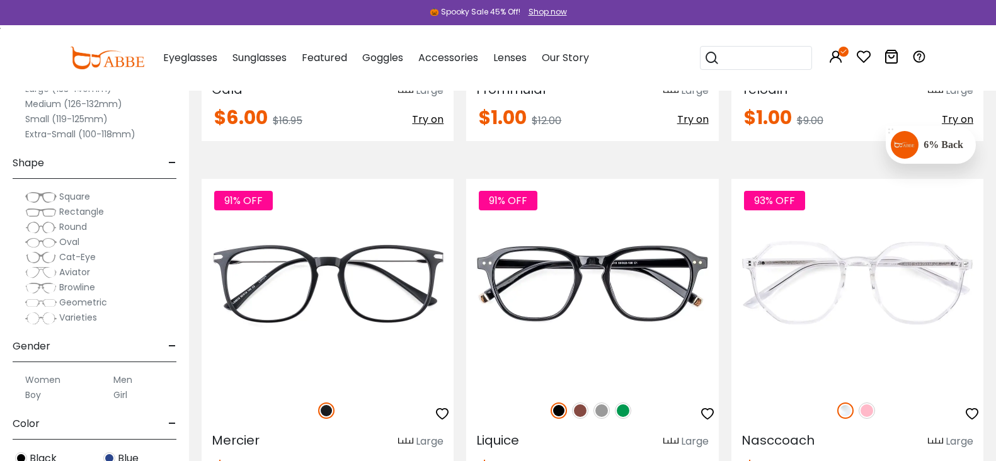
scroll to position [3072, 0]
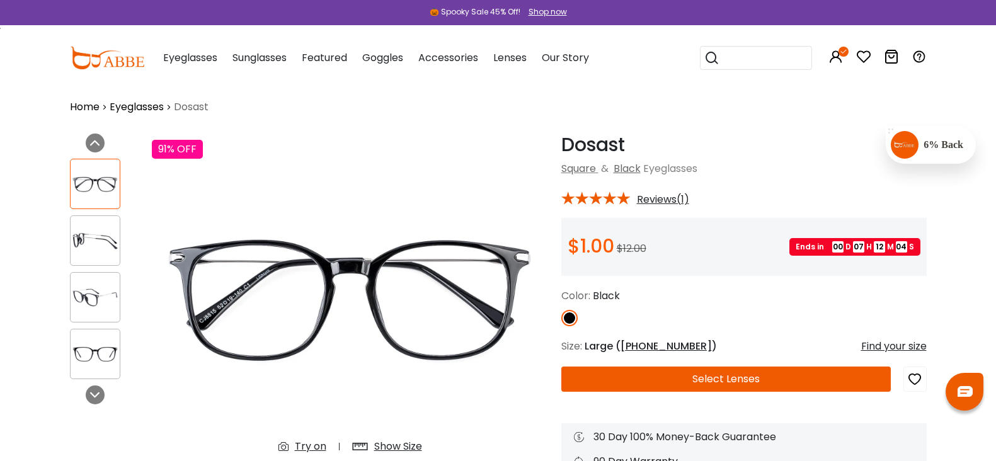
scroll to position [79, 0]
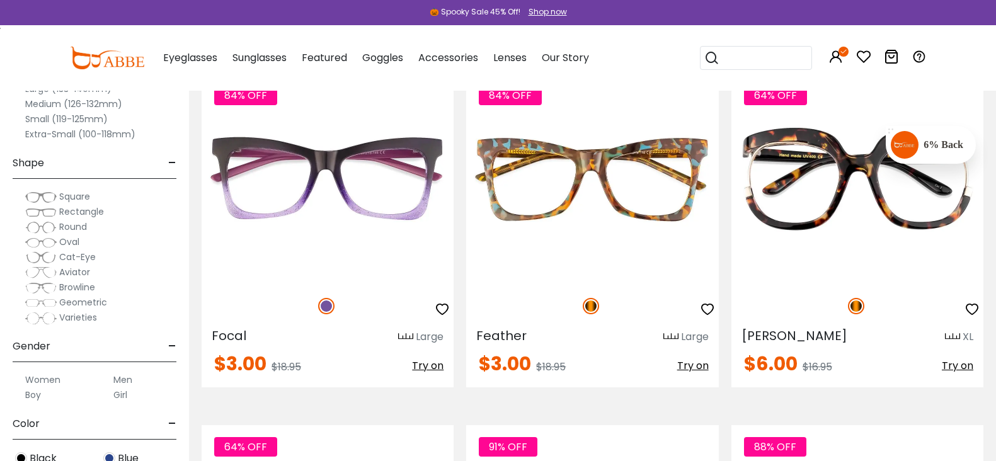
scroll to position [2678, 0]
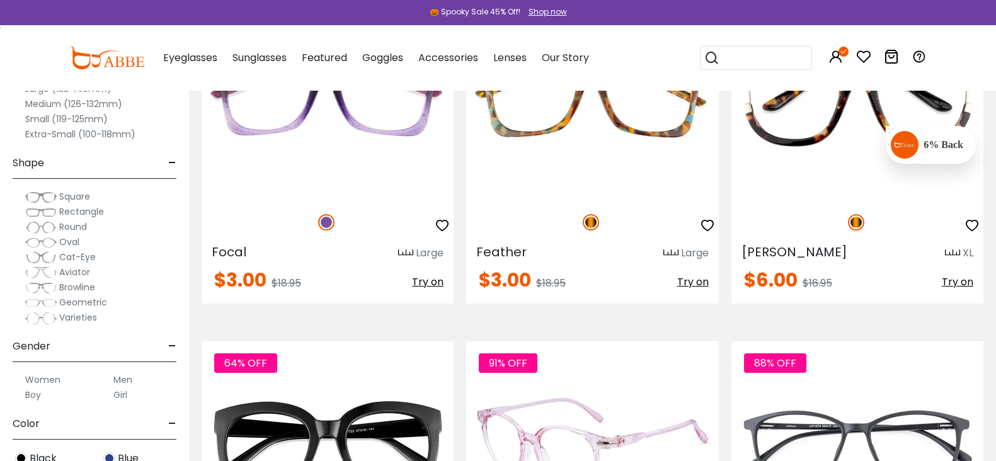
click at [619, 341] on img at bounding box center [592, 446] width 252 height 210
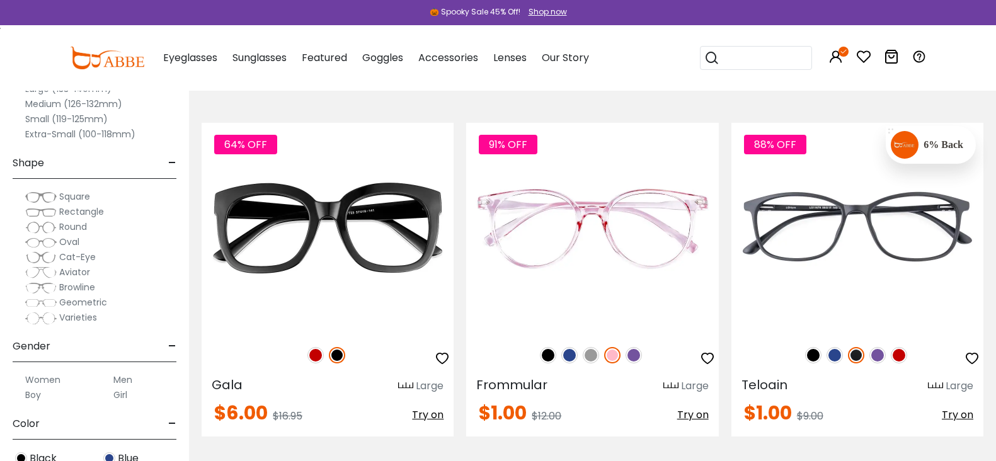
scroll to position [2915, 0]
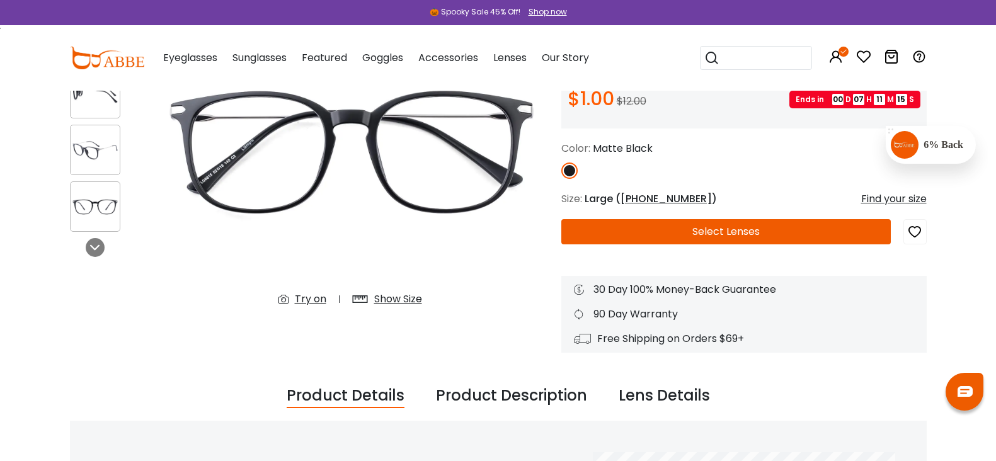
scroll to position [315, 0]
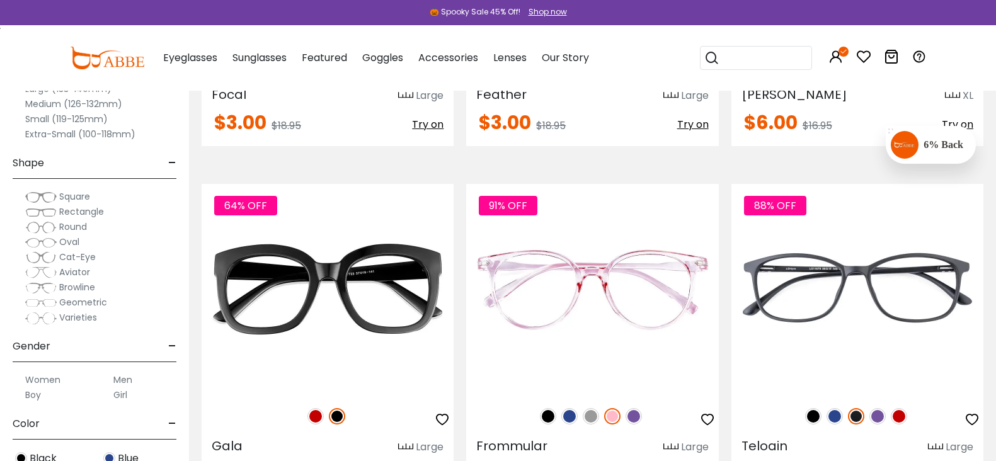
scroll to position [3151, 0]
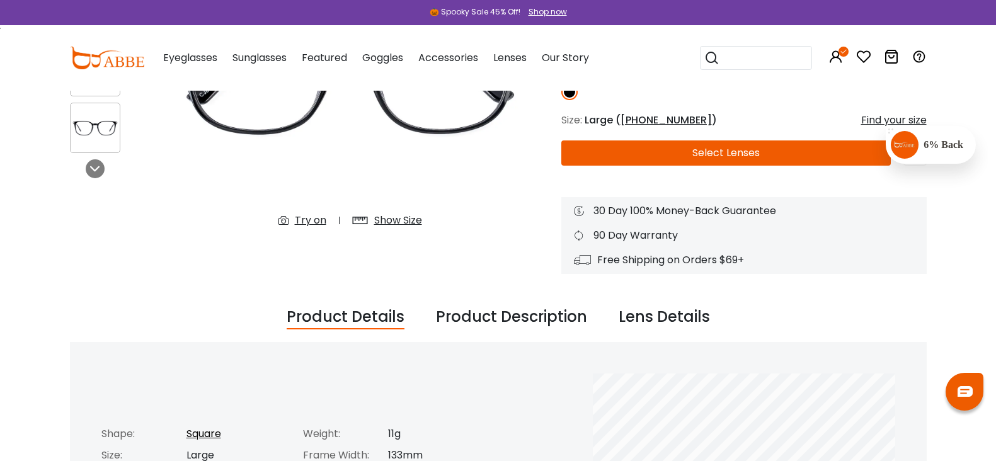
scroll to position [315, 0]
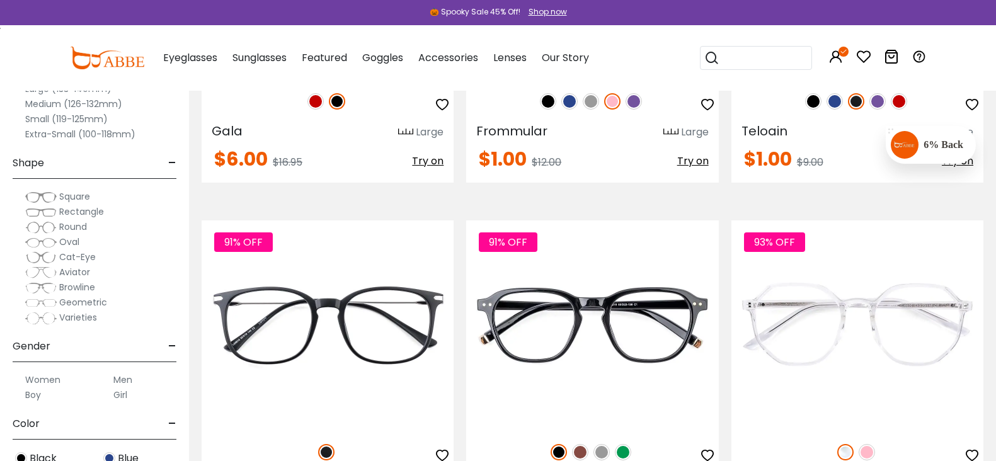
scroll to position [3151, 0]
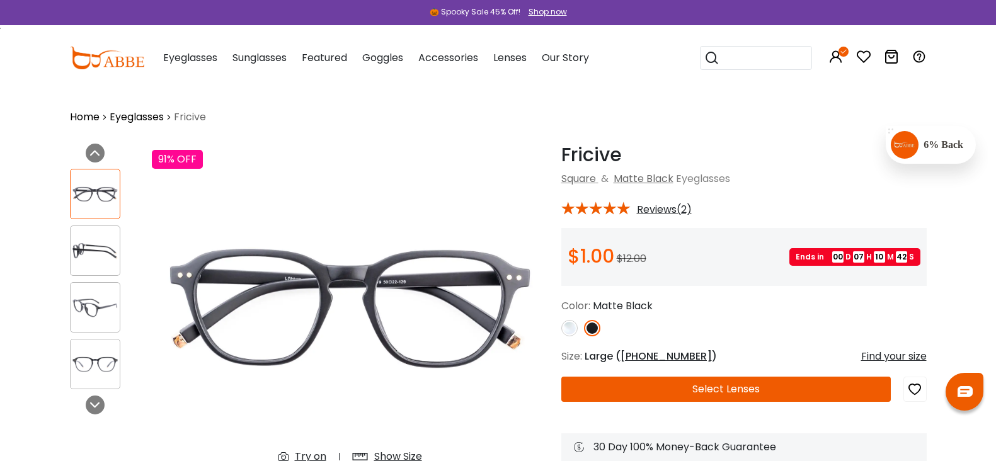
scroll to position [236, 0]
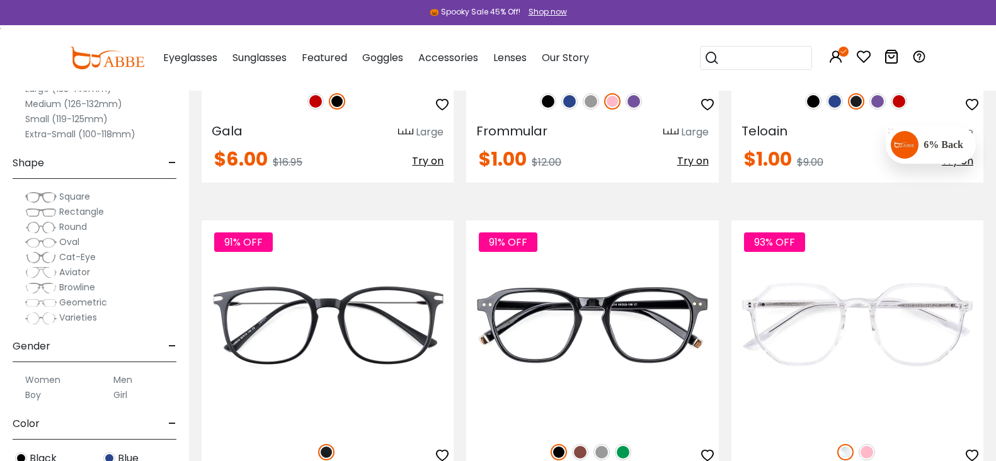
scroll to position [3151, 0]
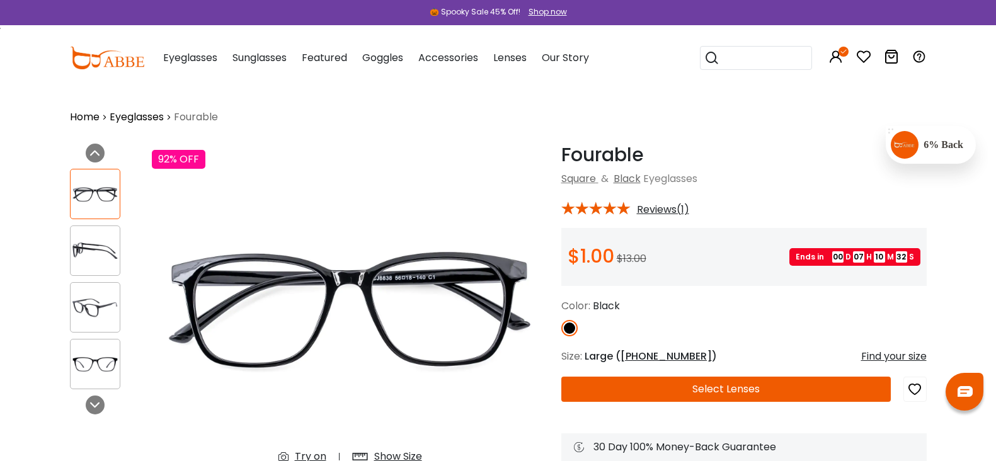
scroll to position [236, 0]
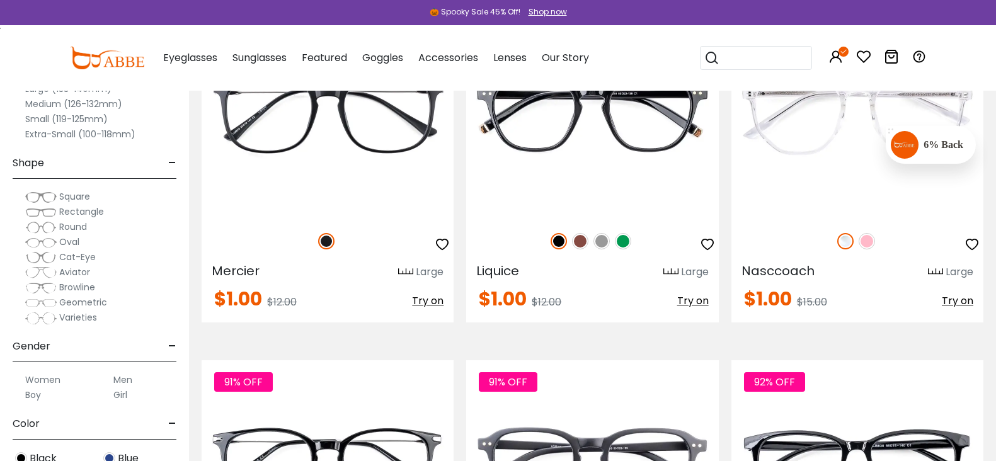
scroll to position [3466, 0]
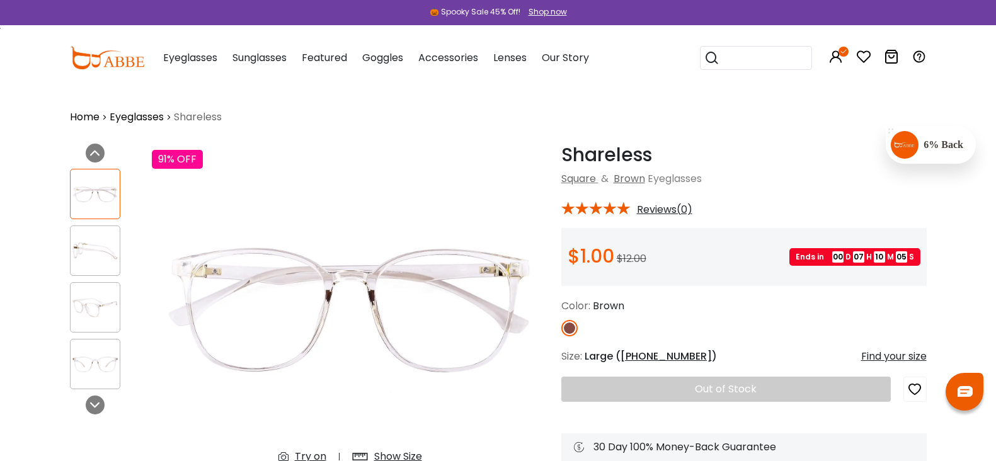
click at [561, 323] on img at bounding box center [569, 328] width 16 height 16
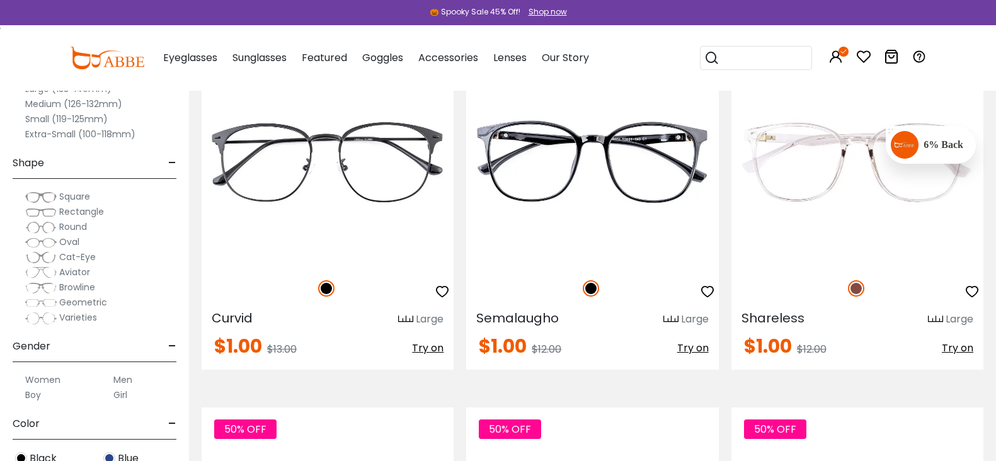
scroll to position [4175, 0]
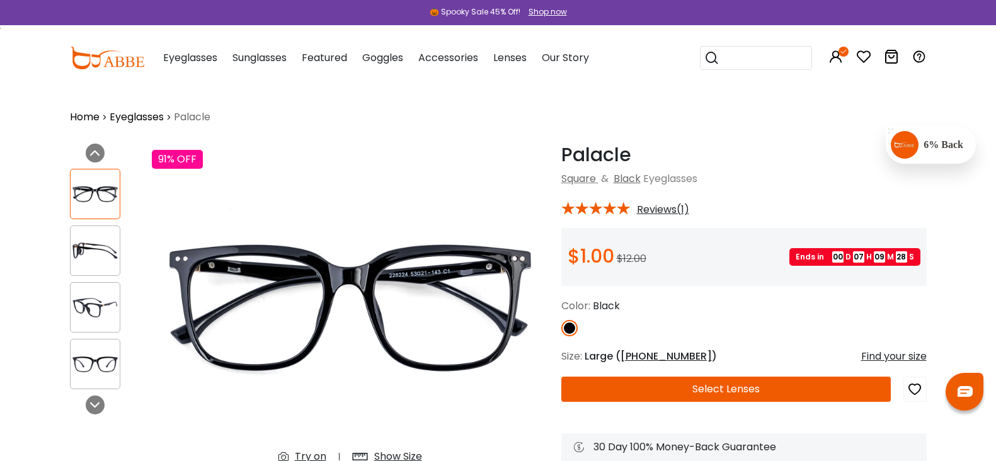
click at [871, 57] on icon at bounding box center [863, 56] width 15 height 15
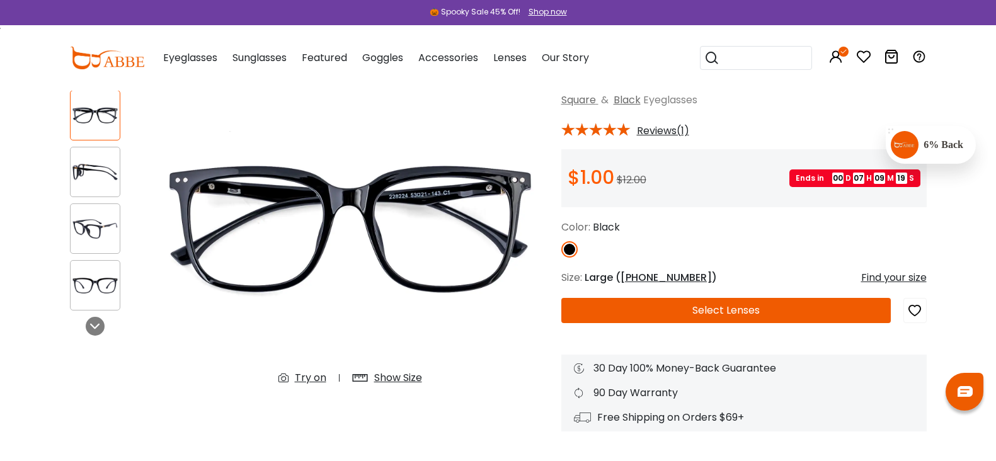
click at [922, 311] on icon "button" at bounding box center [914, 310] width 15 height 23
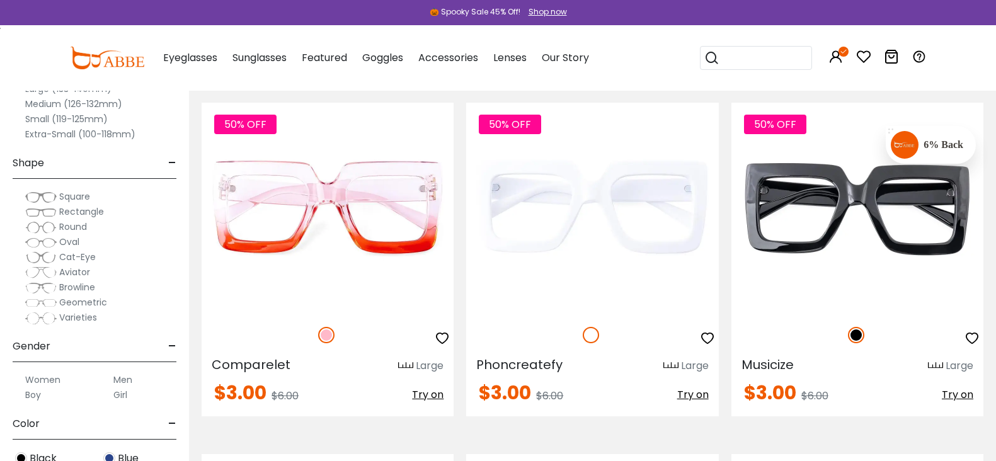
scroll to position [4332, 0]
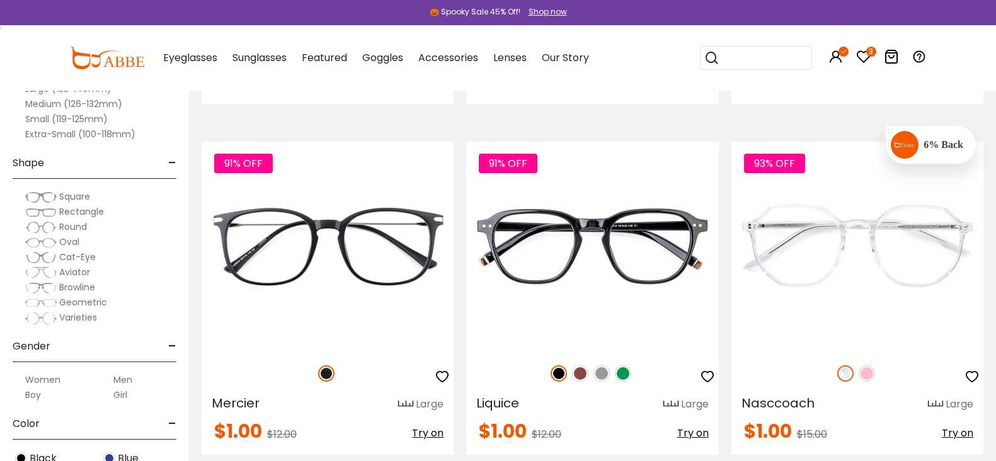
scroll to position [3151, 0]
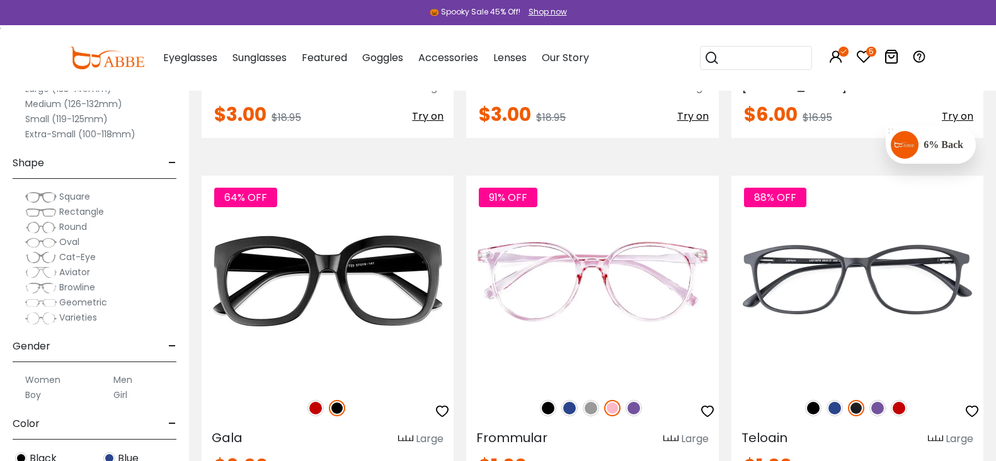
scroll to position [2836, 0]
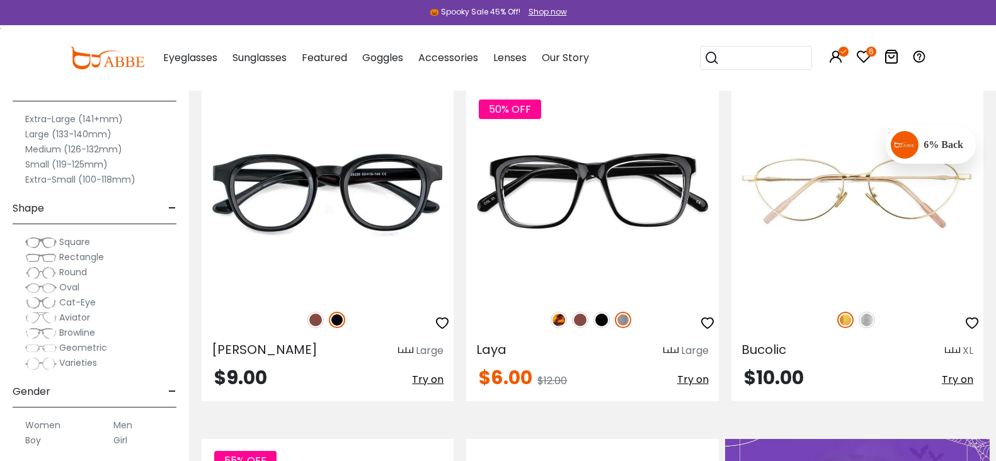
scroll to position [159, 0]
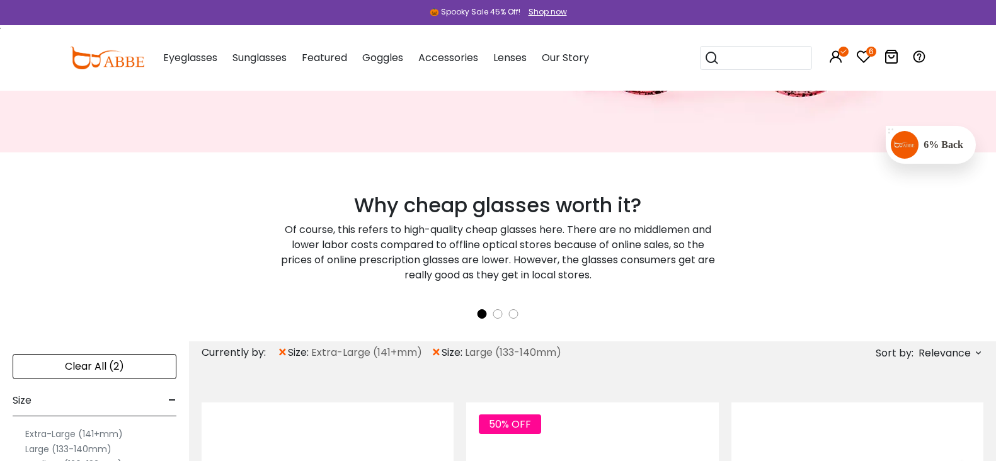
click at [871, 57] on icon at bounding box center [863, 56] width 15 height 15
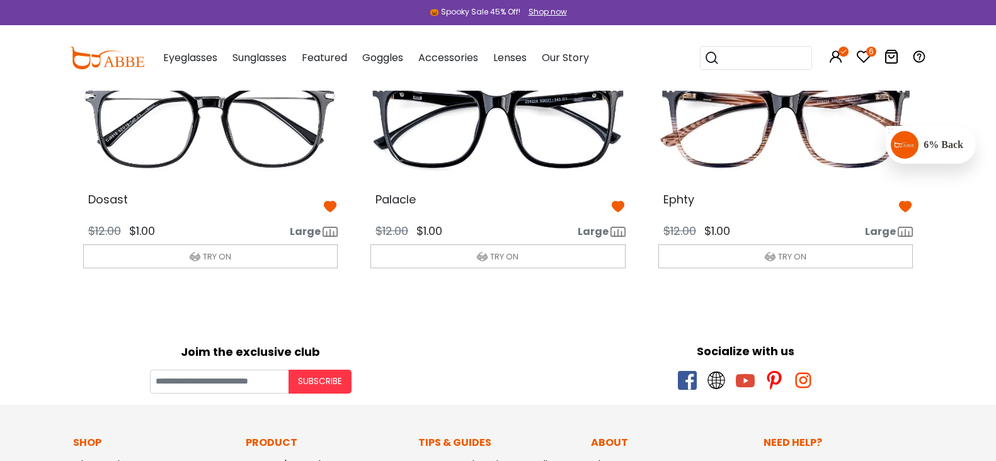
scroll to position [315, 0]
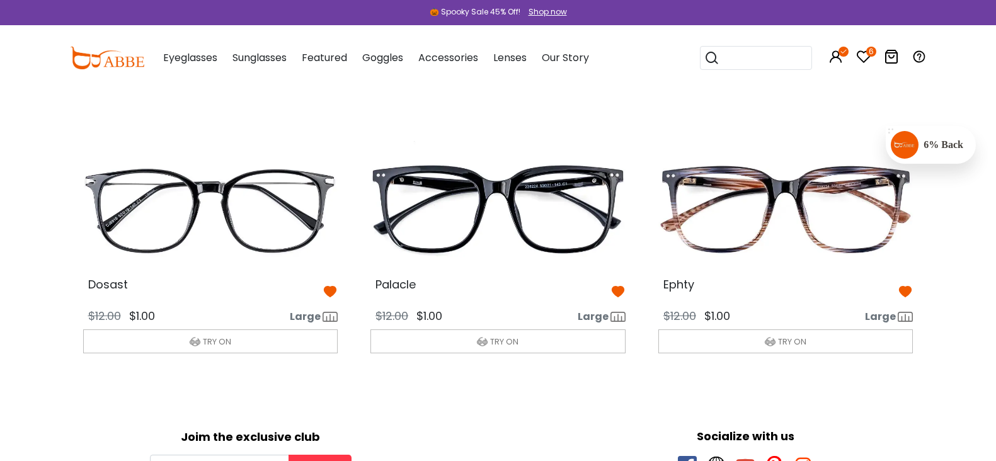
click at [230, 226] on img at bounding box center [210, 209] width 275 height 137
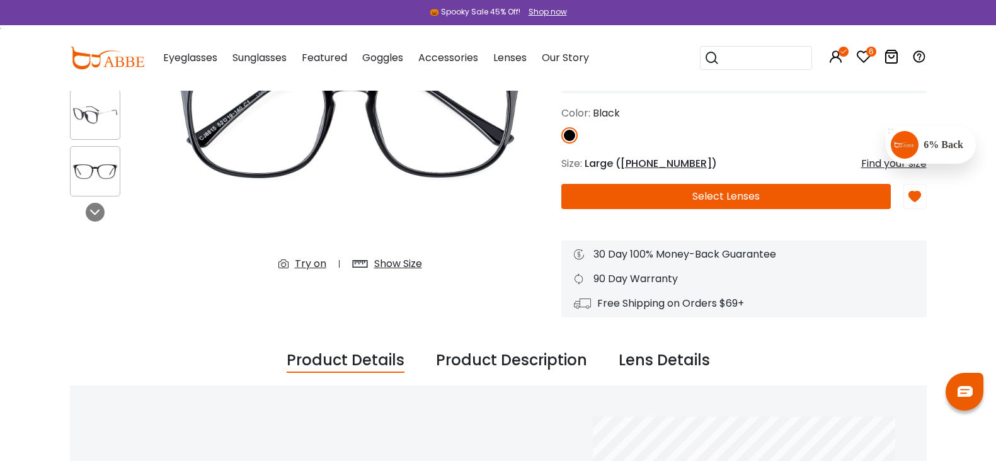
scroll to position [157, 0]
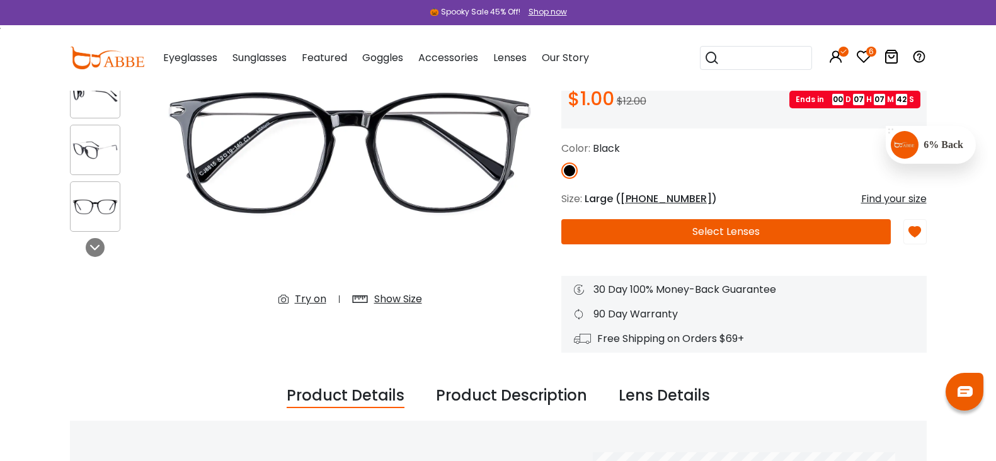
click at [266, 288] on div "Try on Show Size" at bounding box center [350, 299] width 169 height 23
click at [295, 292] on div "Try on" at bounding box center [310, 299] width 31 height 15
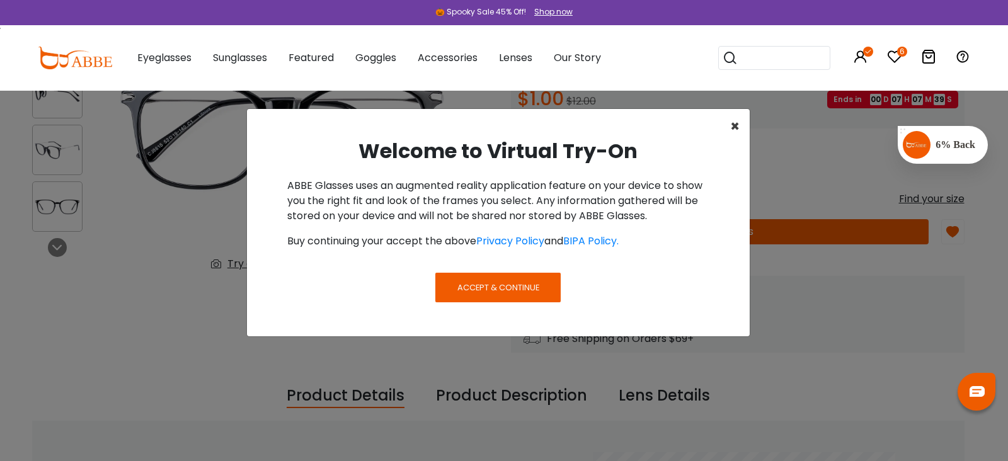
click at [728, 122] on button "×" at bounding box center [735, 126] width 30 height 35
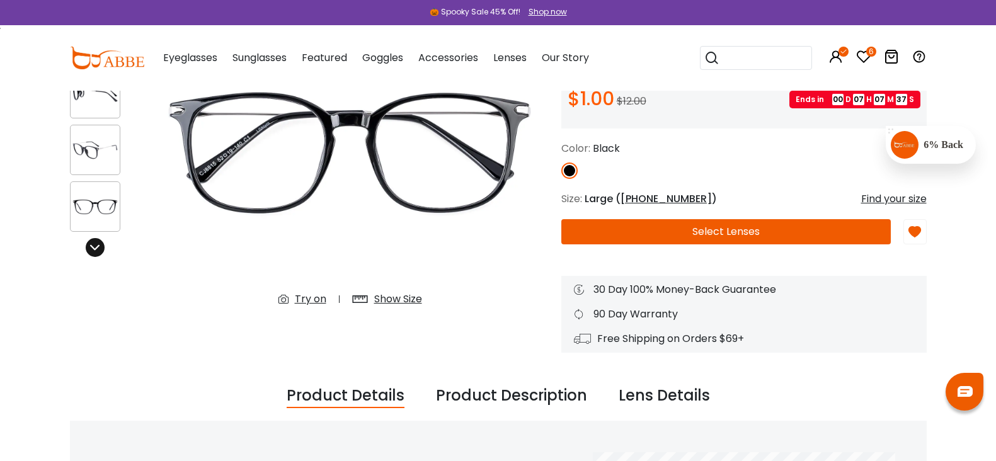
click at [86, 246] on div at bounding box center [95, 247] width 19 height 19
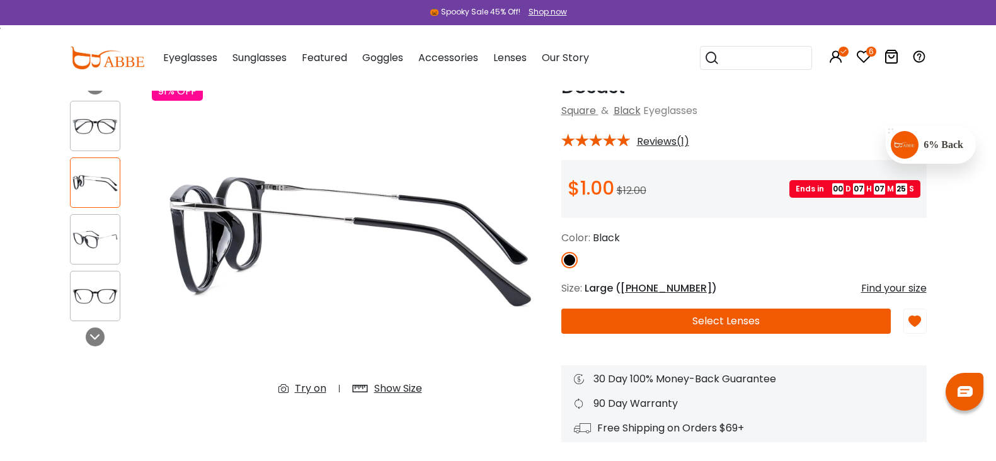
scroll to position [0, 0]
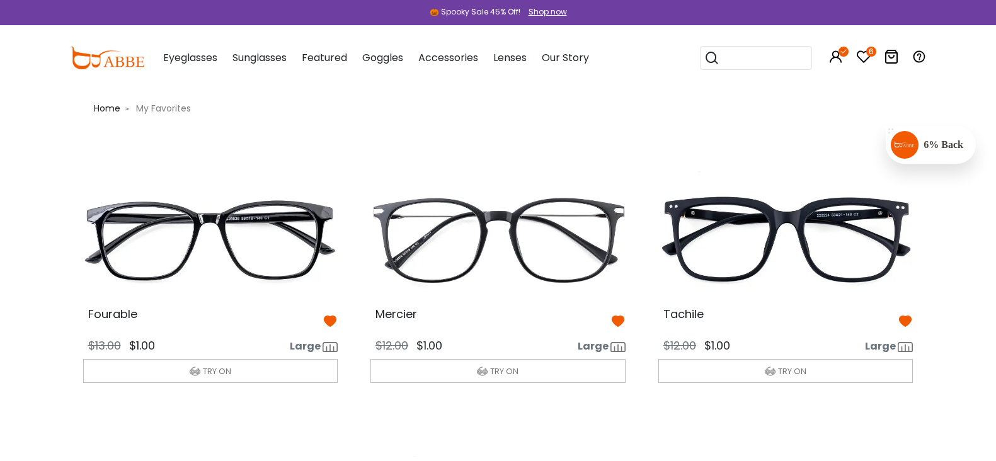
click at [244, 249] on img at bounding box center [210, 239] width 275 height 137
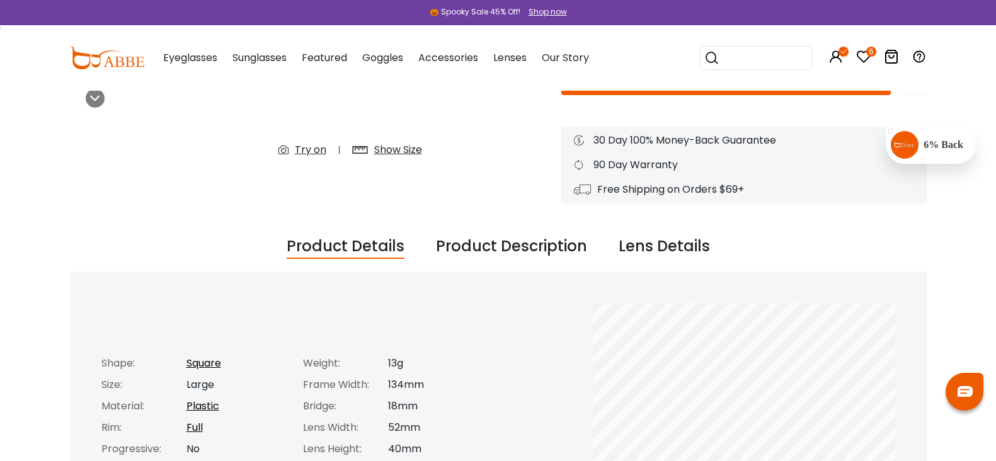
scroll to position [315, 0]
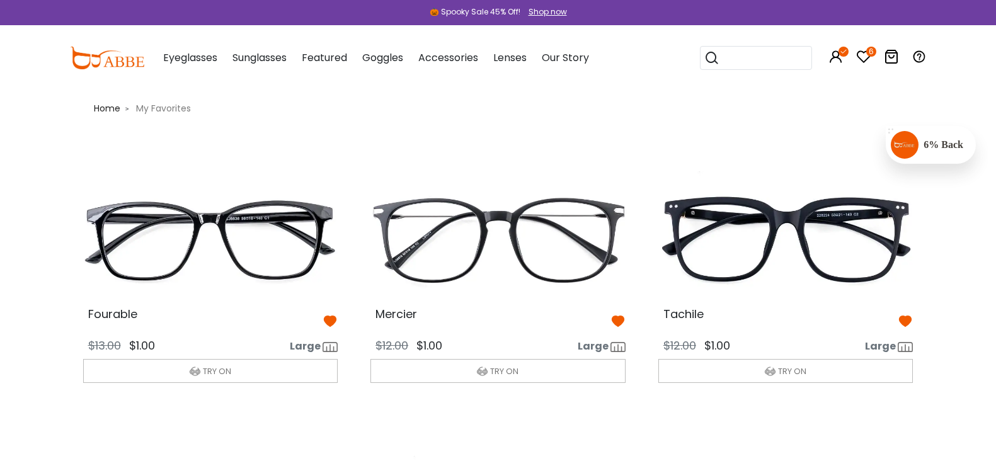
drag, startPoint x: 529, startPoint y: 273, endPoint x: 535, endPoint y: 277, distance: 6.8
click at [529, 273] on img at bounding box center [497, 239] width 275 height 137
click at [812, 262] on img at bounding box center [785, 239] width 275 height 137
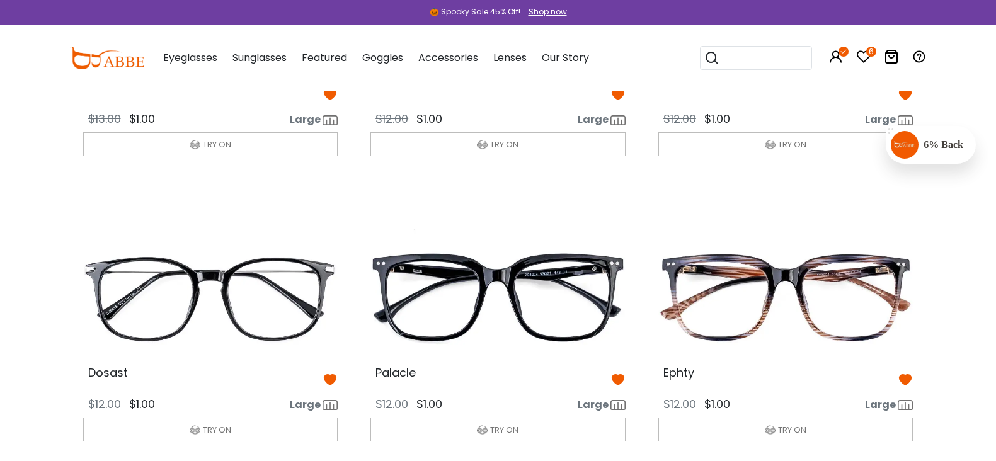
scroll to position [236, 0]
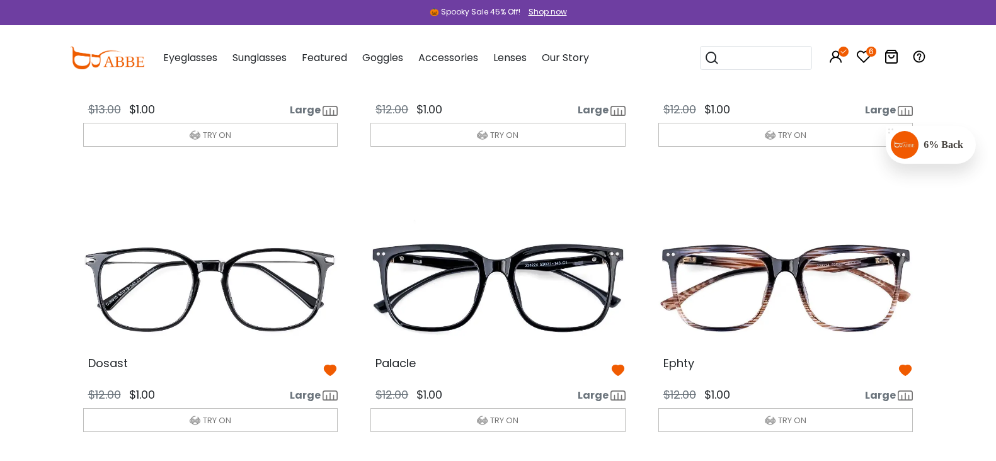
click at [229, 254] on img at bounding box center [210, 288] width 275 height 137
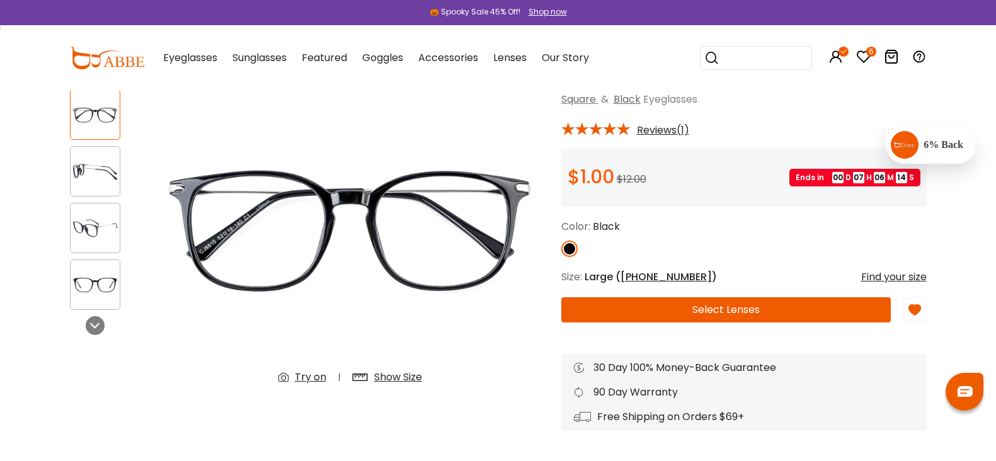
scroll to position [79, 0]
click at [706, 306] on button "Select Lenses" at bounding box center [726, 310] width 330 height 25
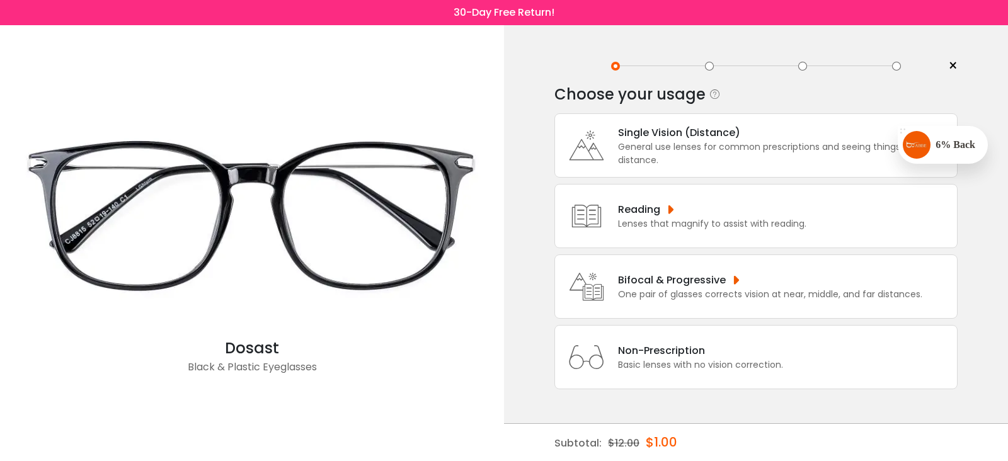
click at [631, 142] on div "General use lenses for common prescriptions and seeing things from distance." at bounding box center [784, 153] width 333 height 26
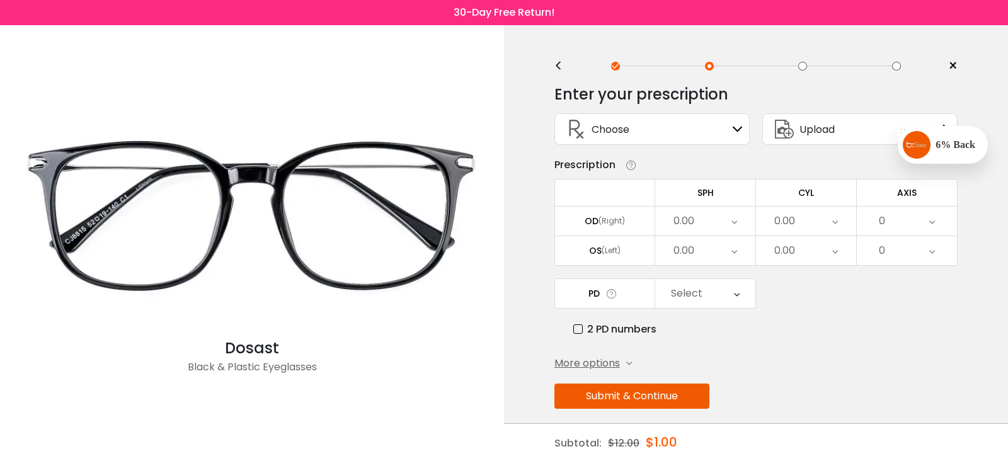
click at [705, 224] on div "0.00" at bounding box center [705, 221] width 100 height 29
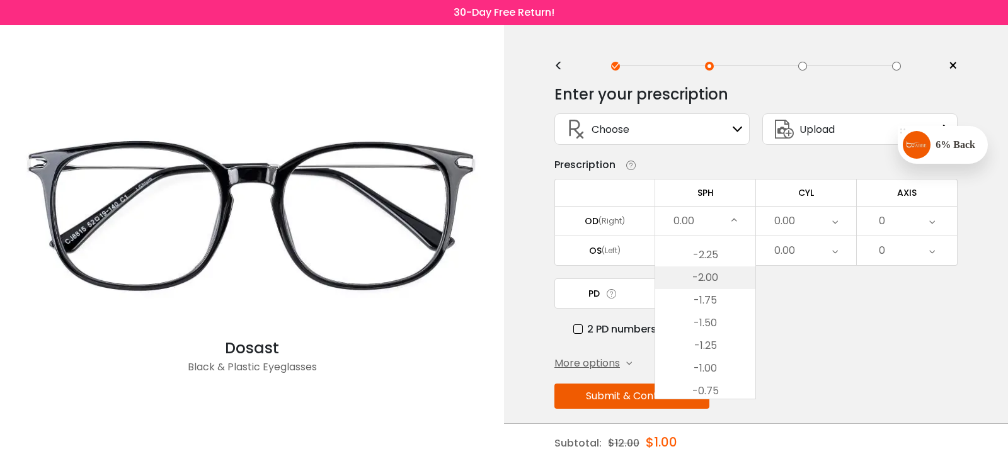
scroll to position [1575, 0]
click at [711, 265] on li "-2.50" at bounding box center [705, 260] width 100 height 23
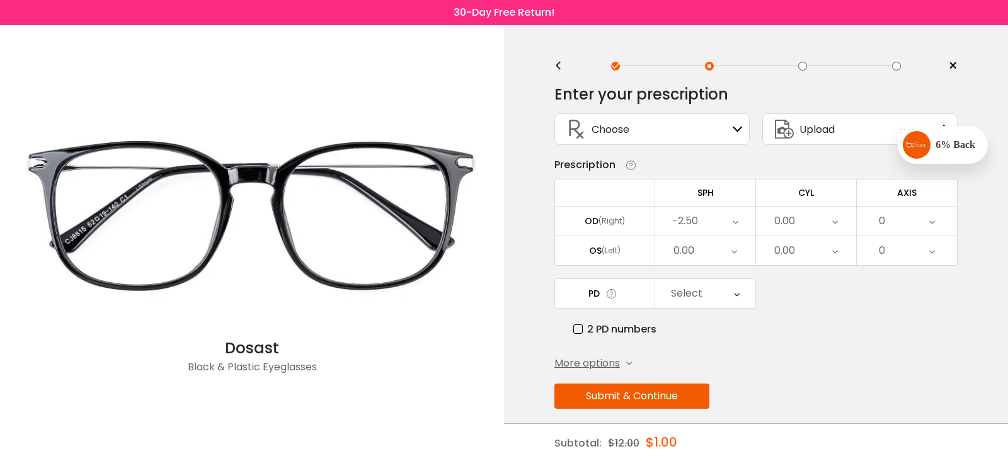
click at [734, 255] on icon at bounding box center [734, 250] width 6 height 29
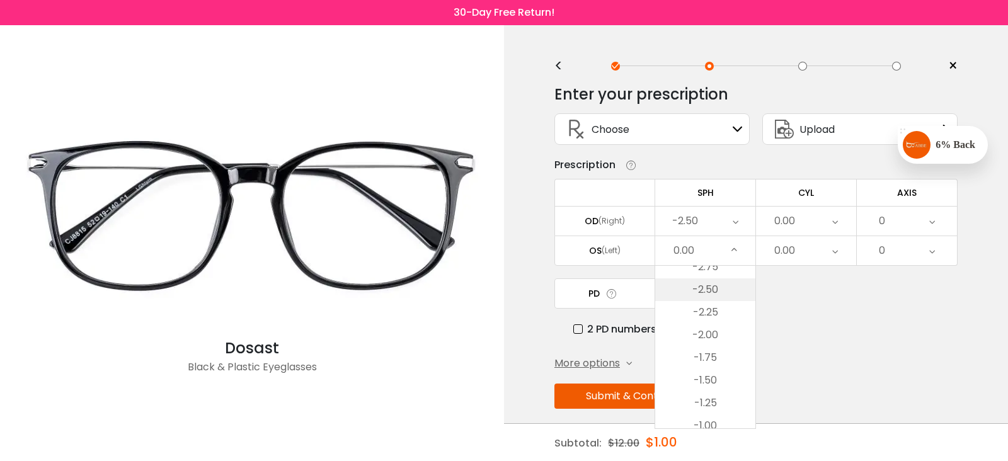
click at [704, 294] on li "-2.50" at bounding box center [705, 289] width 100 height 23
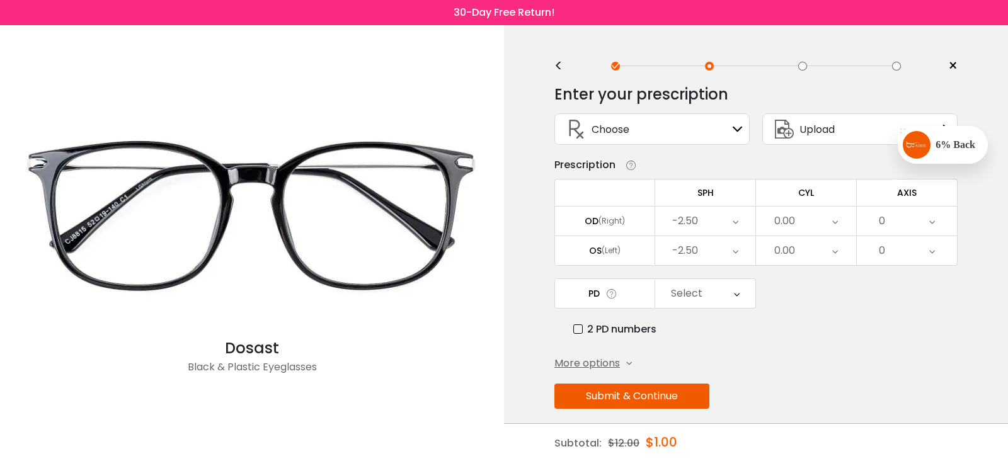
click at [809, 227] on div "0.00" at bounding box center [806, 221] width 100 height 29
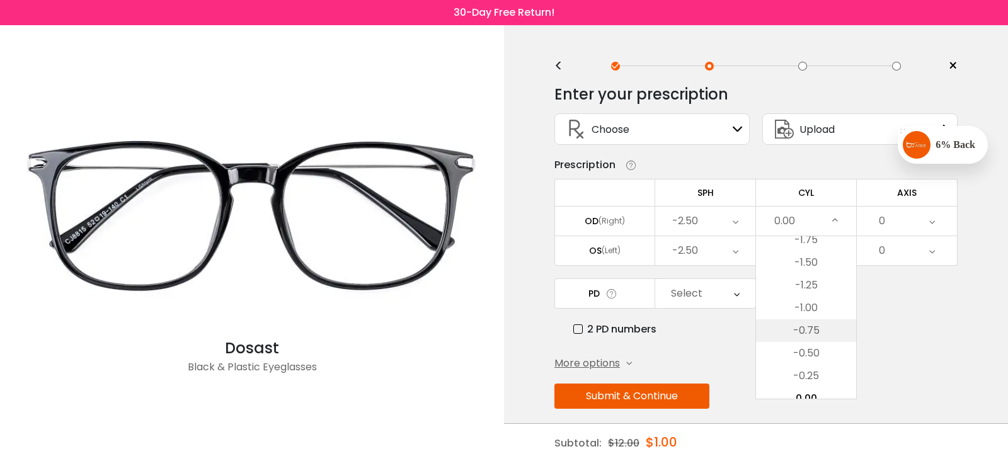
scroll to position [384, 0]
click at [809, 368] on li "-0.50" at bounding box center [806, 363] width 100 height 23
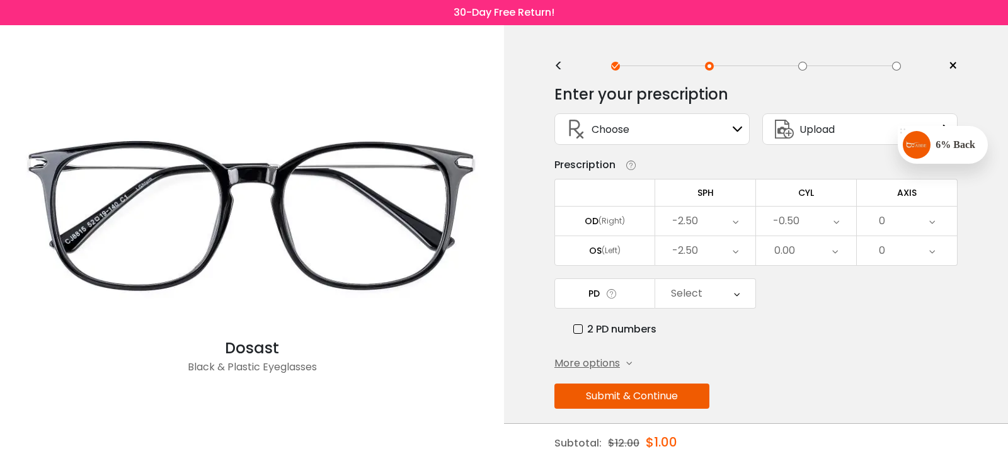
click at [779, 254] on div "0.00" at bounding box center [784, 250] width 21 height 25
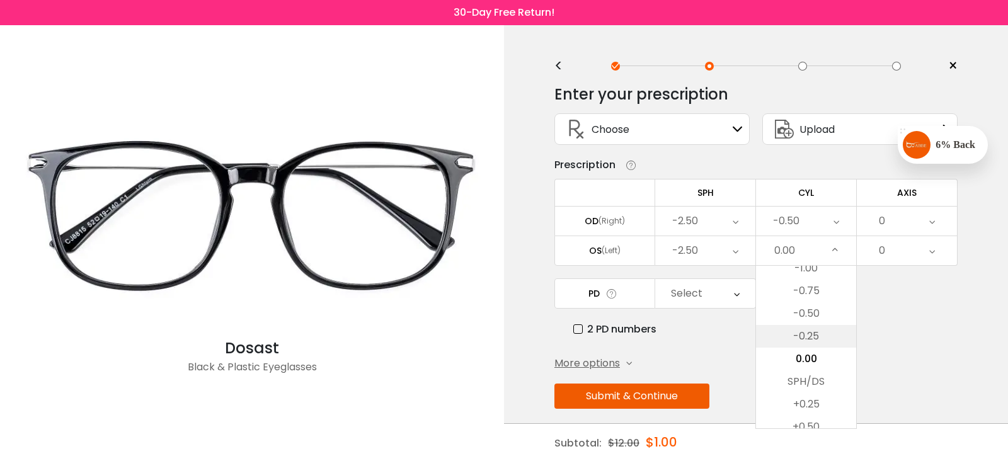
click at [806, 334] on li "-0.25" at bounding box center [806, 336] width 100 height 23
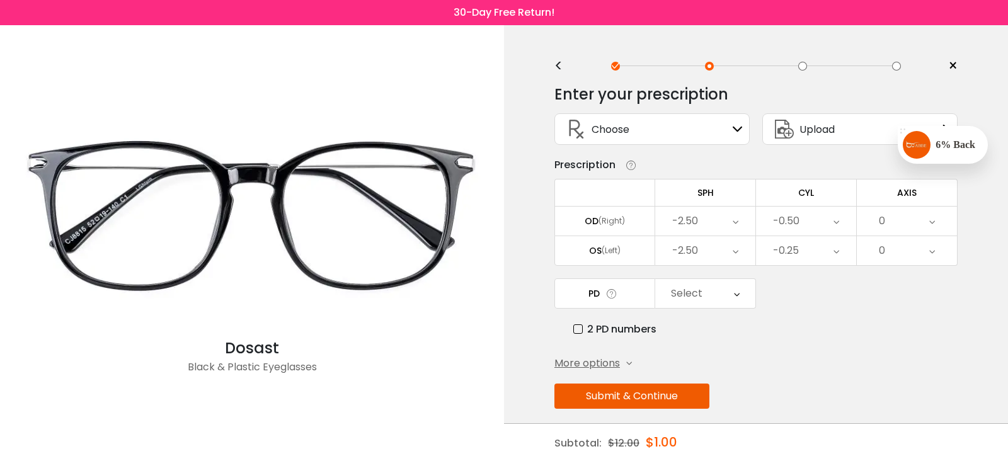
click at [906, 220] on div "0" at bounding box center [907, 221] width 100 height 29
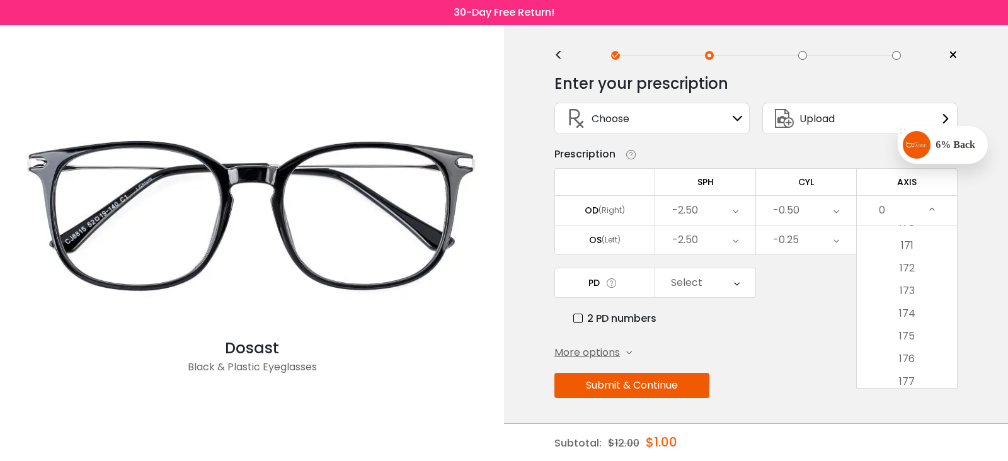
scroll to position [3942, 0]
click at [906, 374] on li "180" at bounding box center [907, 376] width 100 height 23
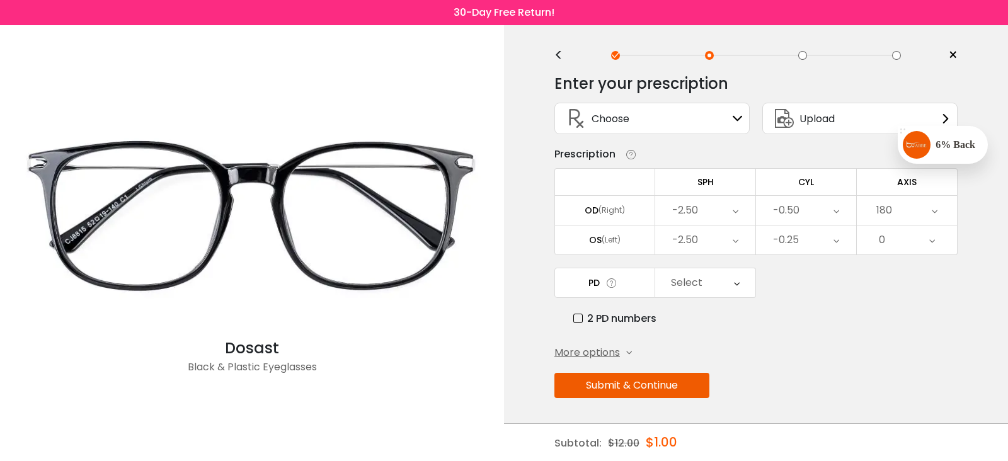
click at [876, 242] on div "0" at bounding box center [907, 240] width 100 height 29
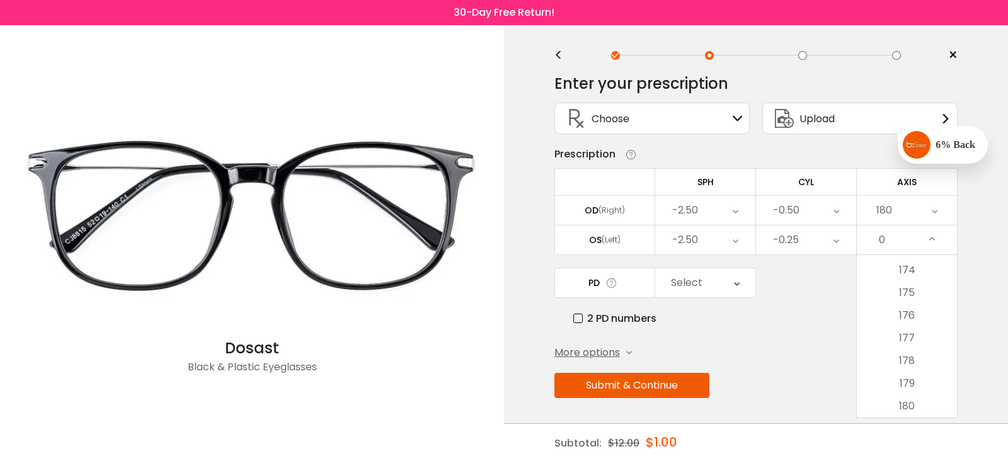
click at [901, 405] on li "180" at bounding box center [907, 406] width 100 height 23
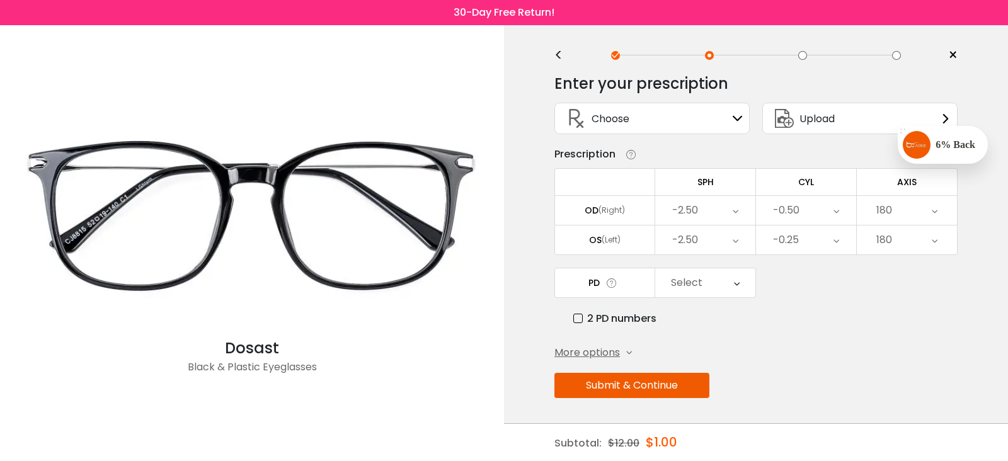
click at [734, 283] on icon at bounding box center [737, 282] width 6 height 29
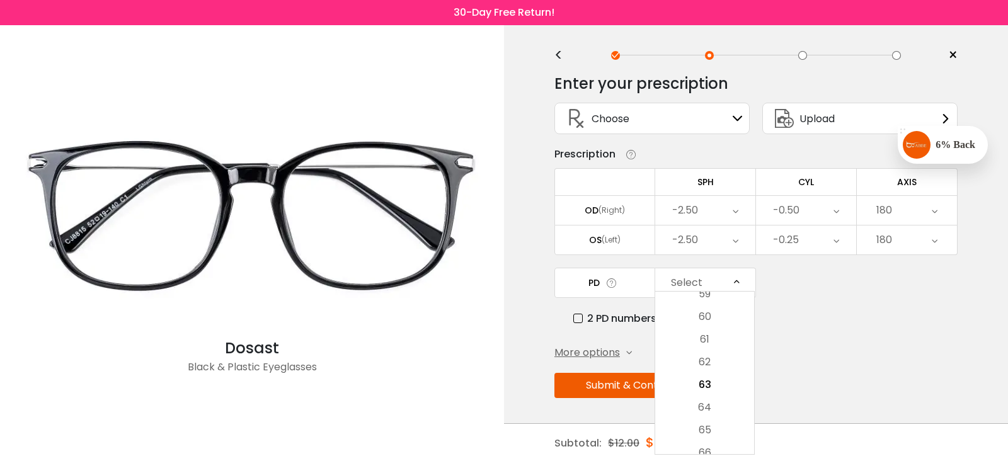
click at [879, 368] on div "Enter your prescription SPH (Sphere) Lens strength needed to correct your visio…" at bounding box center [755, 263] width 403 height 396
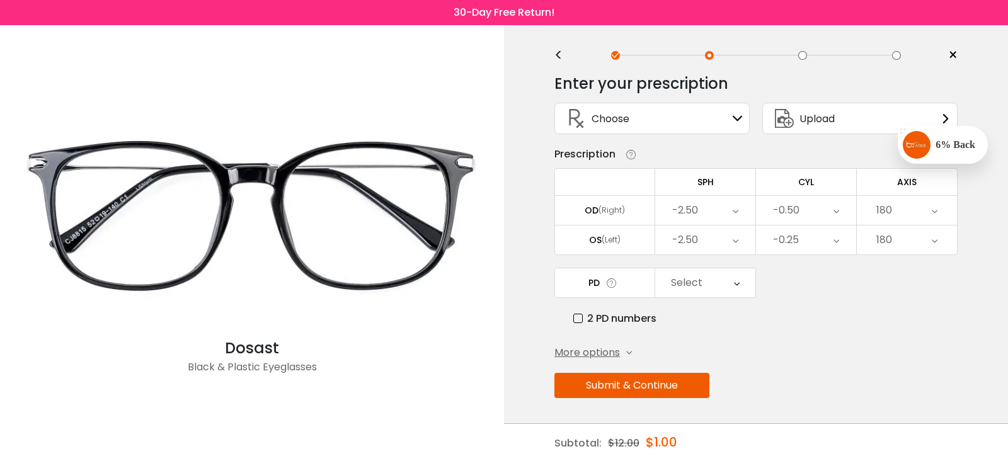
click at [572, 312] on div "PD Select Cancel PD Save 46 47 48 49 50 51 52 53 54 55 56 57 58 59 60 61 62 63 …" at bounding box center [755, 297] width 403 height 59
click at [573, 314] on div "PD Select Cancel PD Save 46 47 48 49 50 51 52 53 54 55 56 57 58 59 60 61 62 63 …" at bounding box center [755, 297] width 403 height 59
click at [576, 316] on label "2 PD numbers" at bounding box center [614, 319] width 83 height 16
click at [704, 278] on div "Right PD" at bounding box center [689, 282] width 42 height 25
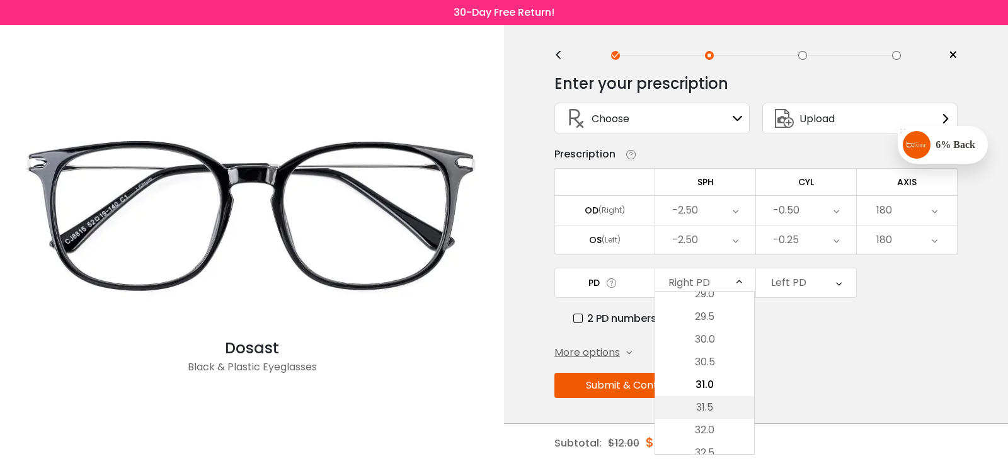
click at [710, 410] on li "31.5" at bounding box center [704, 407] width 99 height 23
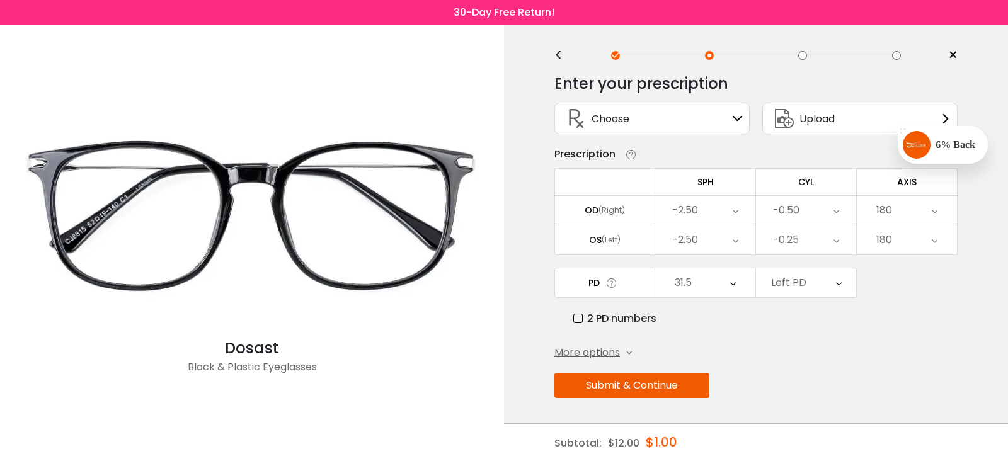
click at [794, 287] on div "Left PD" at bounding box center [788, 282] width 35 height 25
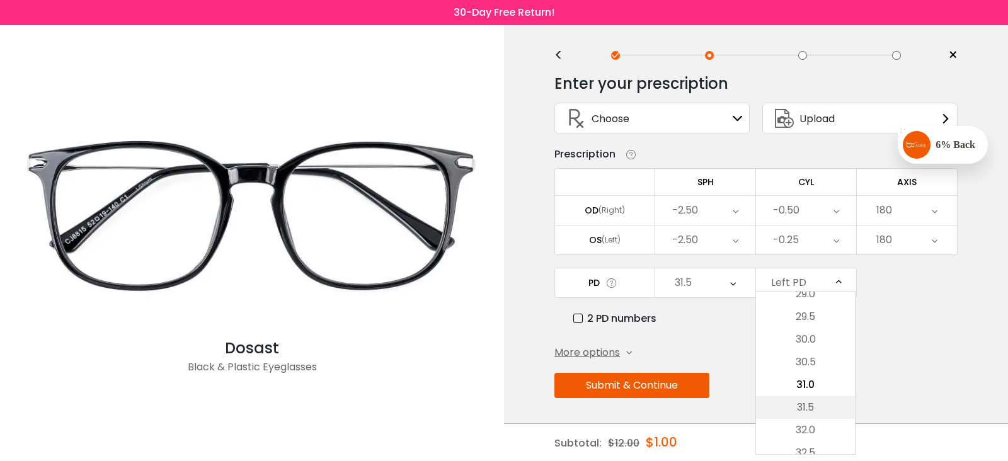
click at [801, 407] on li "31.5" at bounding box center [805, 407] width 99 height 23
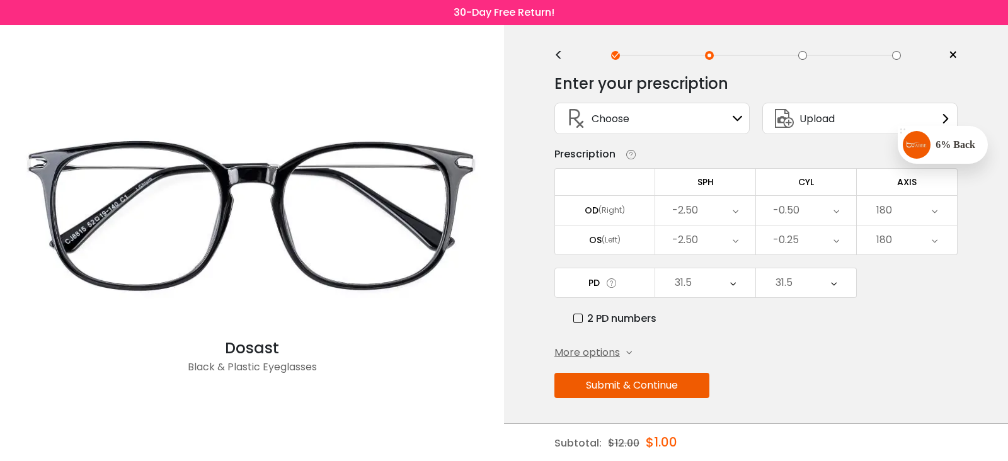
click at [602, 380] on button "Submit & Continue" at bounding box center [631, 385] width 155 height 25
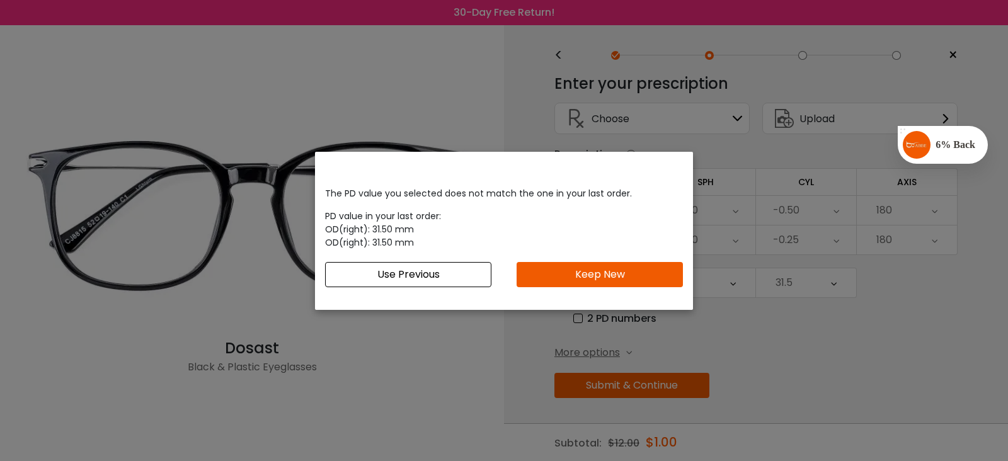
drag, startPoint x: 426, startPoint y: 277, endPoint x: 428, endPoint y: 270, distance: 7.4
click at [426, 275] on button "Use Previous" at bounding box center [408, 274] width 166 height 25
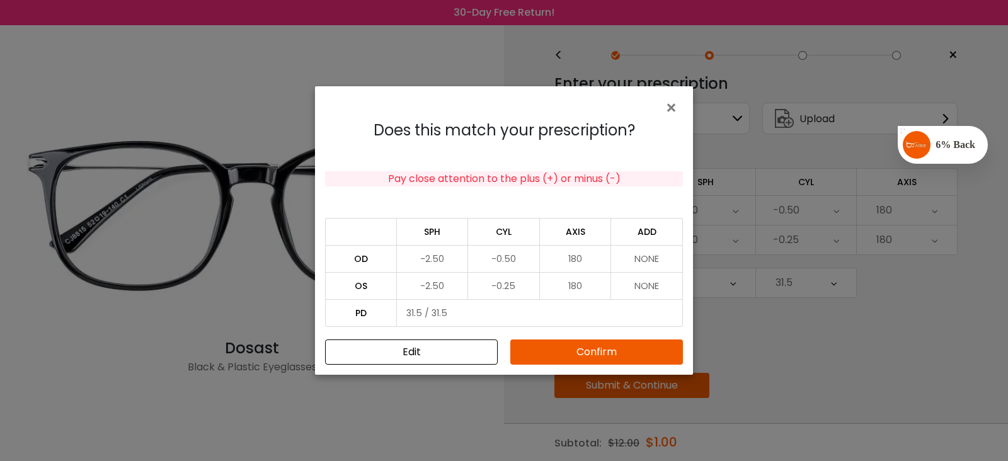
click at [532, 348] on button "Confirm" at bounding box center [596, 352] width 173 height 25
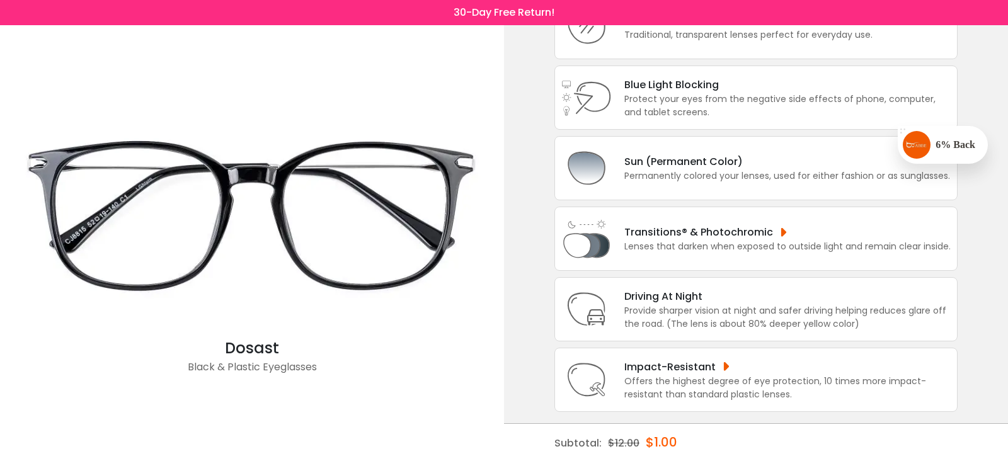
scroll to position [120, 0]
click at [685, 174] on div "Permanently colored your lenses, used for either fashion or as sunglasses." at bounding box center [787, 174] width 326 height 13
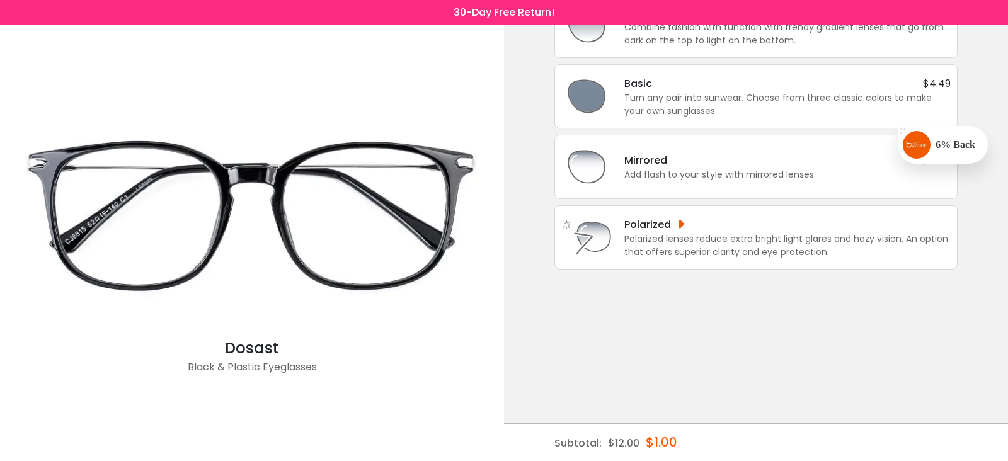
scroll to position [0, 0]
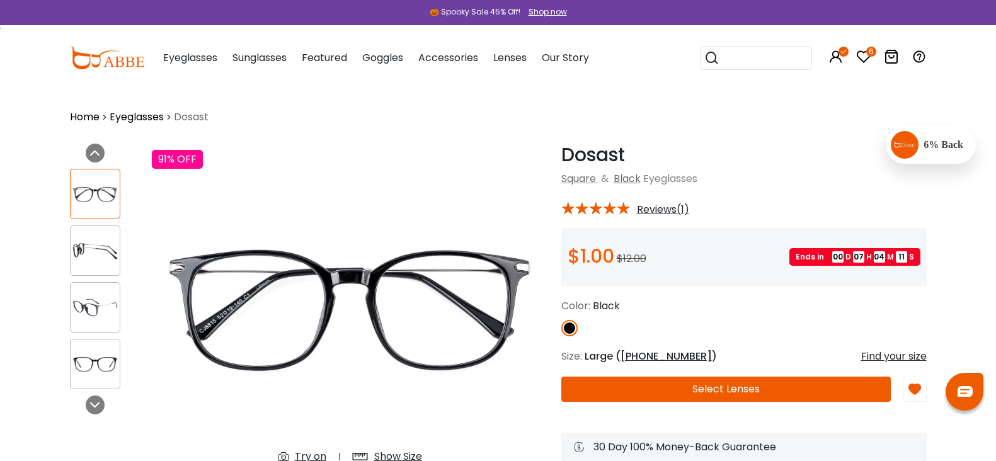
click at [759, 389] on button "Select Lenses" at bounding box center [726, 389] width 330 height 25
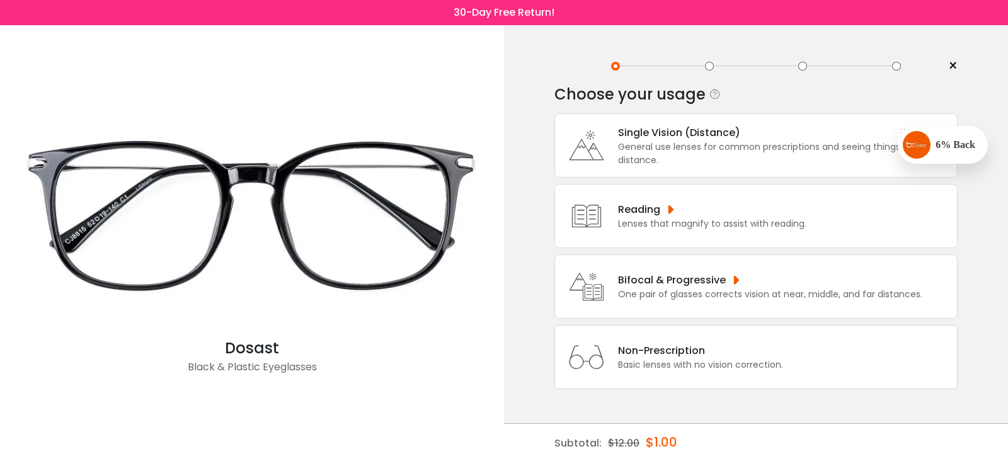
click at [656, 148] on div "General use lenses for common prescriptions and seeing things from distance." at bounding box center [784, 153] width 333 height 26
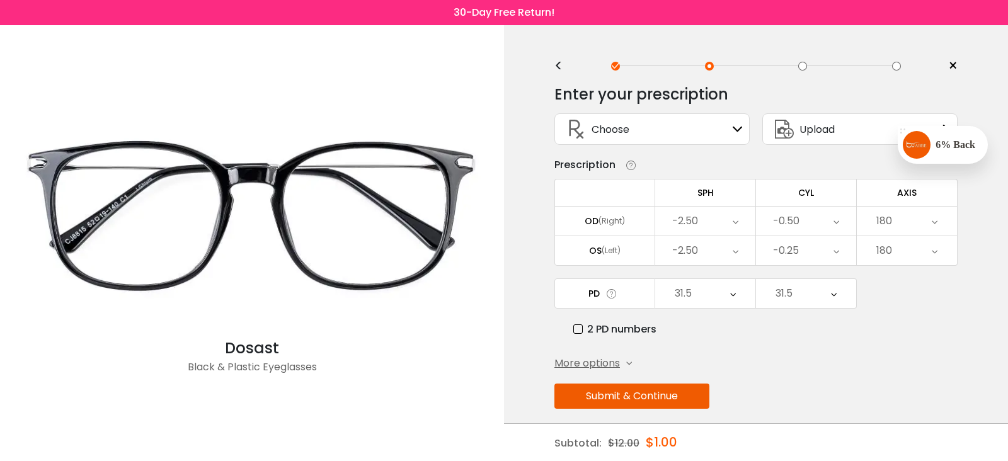
click at [636, 401] on button "Submit & Continue" at bounding box center [631, 396] width 155 height 25
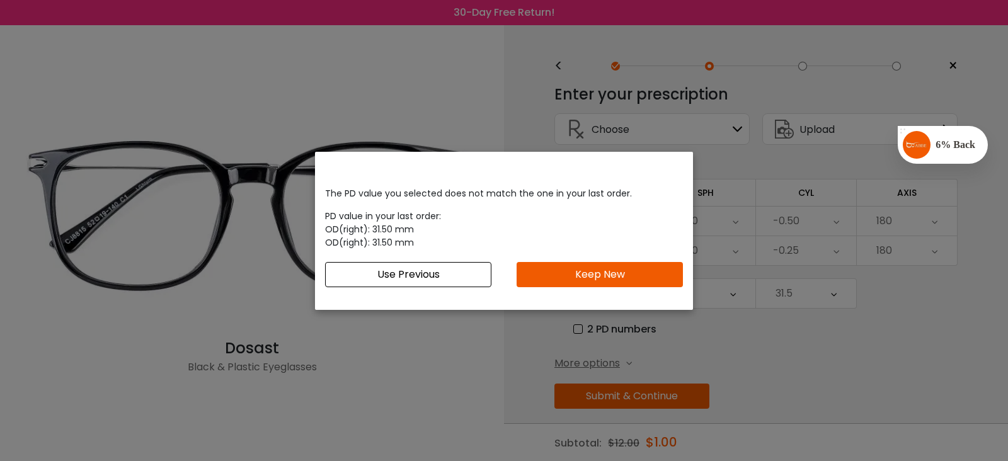
click at [395, 273] on button "Use Previous" at bounding box center [408, 274] width 166 height 25
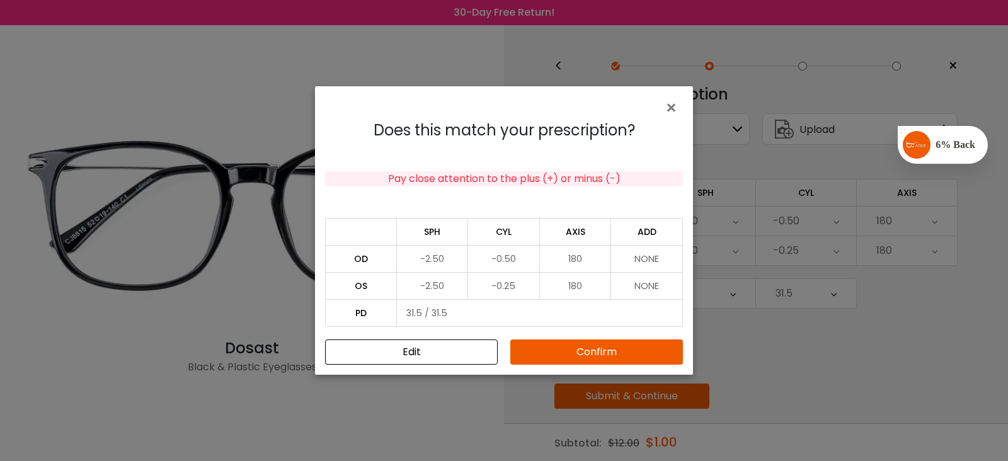
click at [547, 351] on button "Confirm" at bounding box center [596, 352] width 173 height 25
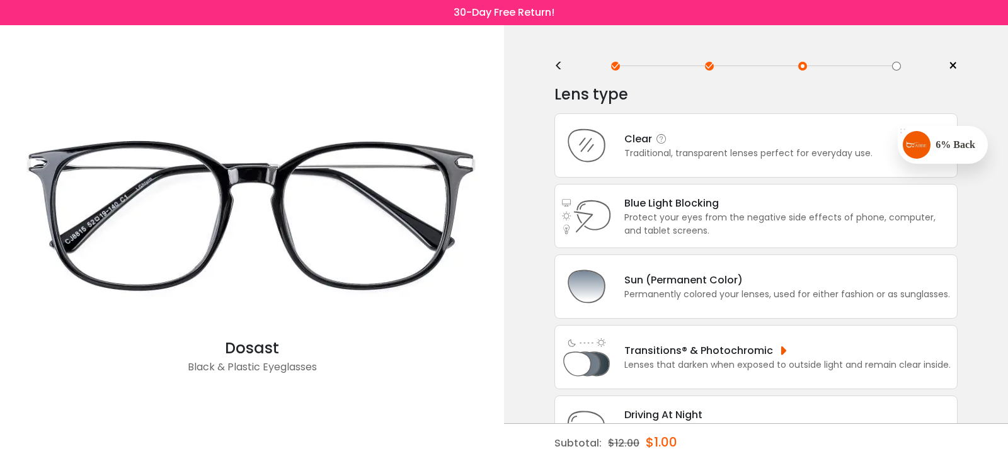
click at [744, 154] on div "Traditional, transparent lenses perfect for everyday use." at bounding box center [748, 153] width 248 height 13
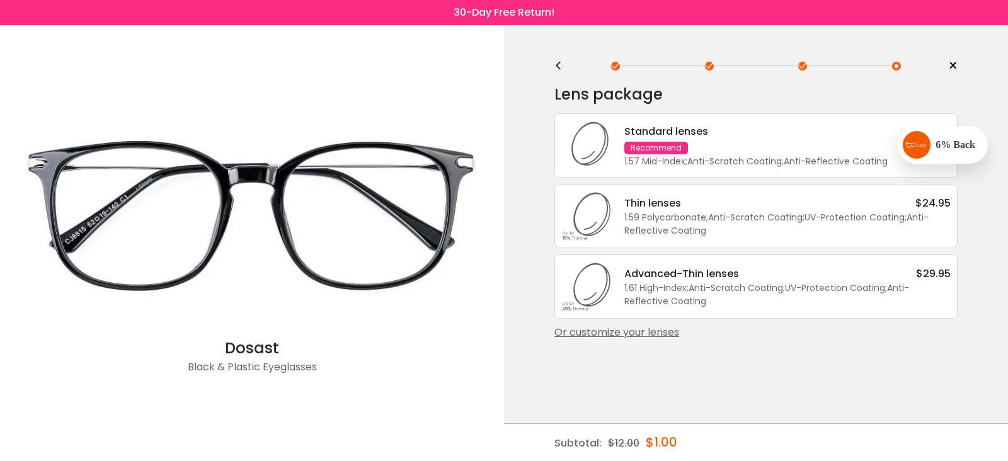
click at [711, 161] on div "1.57 Mid-Index ; Anti-Scratch Coating ; Anti-Reflective Coating ;" at bounding box center [787, 161] width 326 height 13
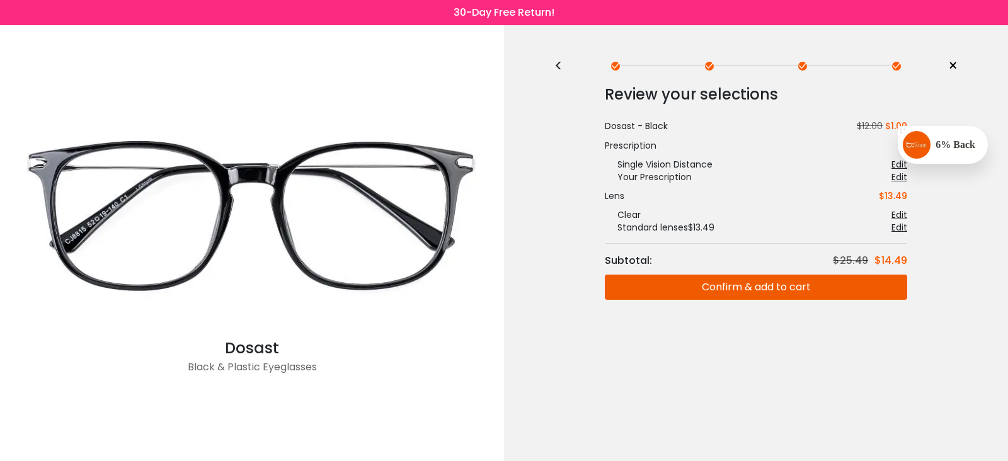
click at [558, 66] on div "<" at bounding box center [563, 66] width 19 height 10
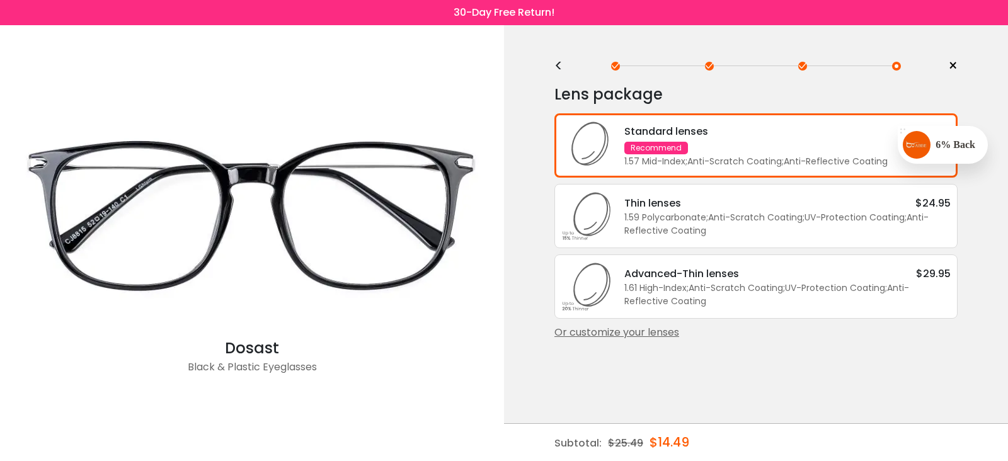
click at [602, 332] on div "Or customize your lenses" at bounding box center [755, 332] width 403 height 15
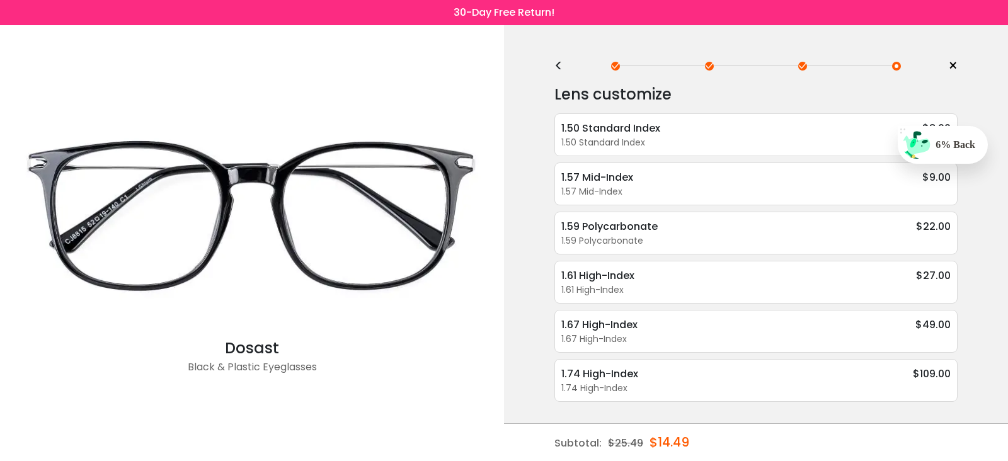
click at [967, 138] on div "6% Back" at bounding box center [955, 145] width 40 height 14
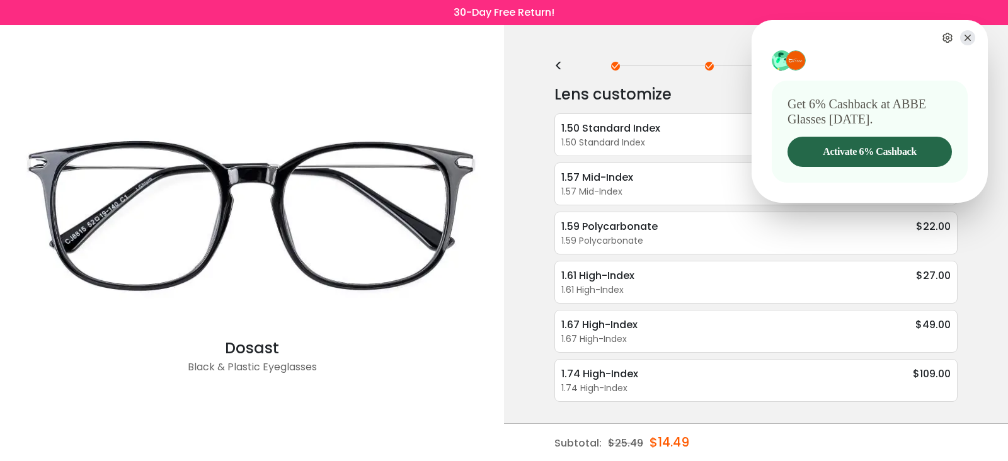
click at [966, 34] on icon at bounding box center [967, 37] width 15 height 15
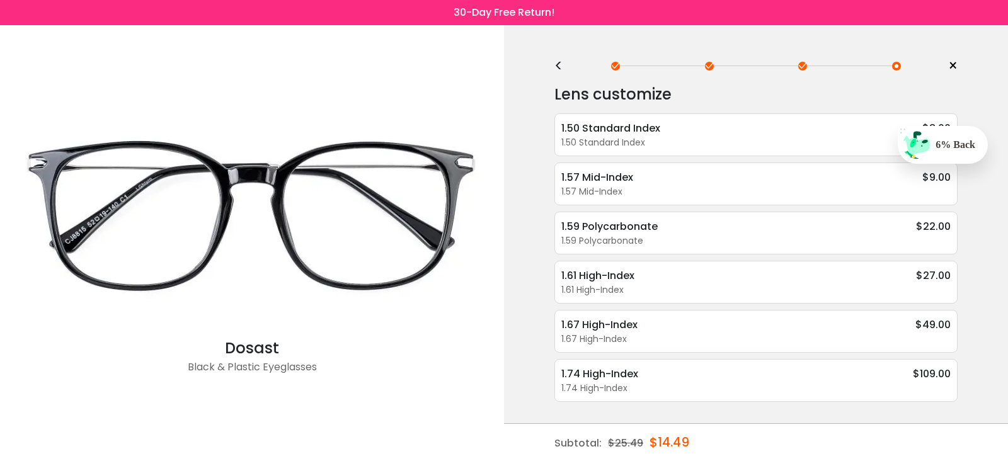
click at [978, 142] on div "6% Back" at bounding box center [943, 145] width 90 height 38
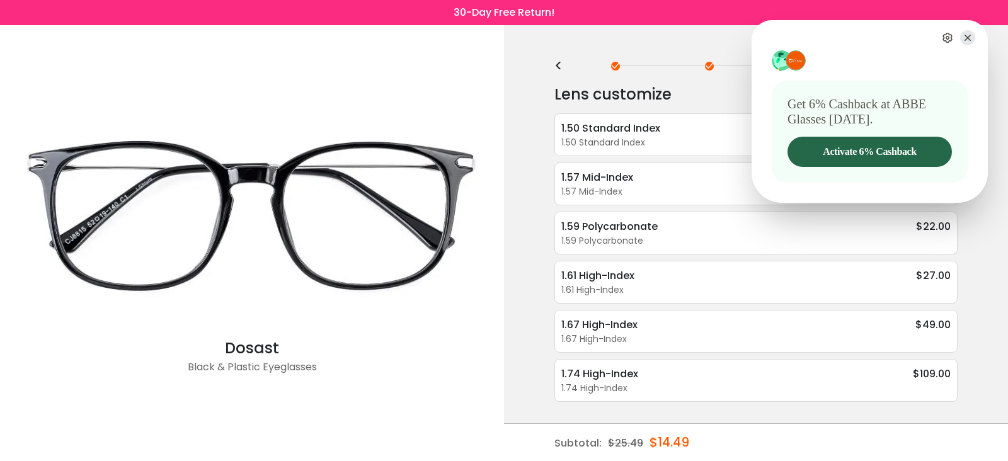
click at [964, 35] on icon at bounding box center [967, 37] width 15 height 15
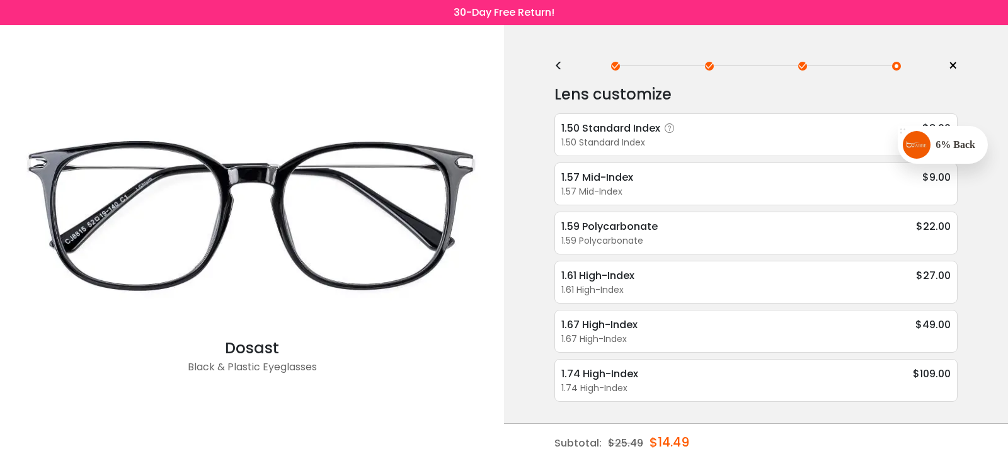
click at [700, 136] on div "1.50 Standard Index" at bounding box center [755, 142] width 389 height 13
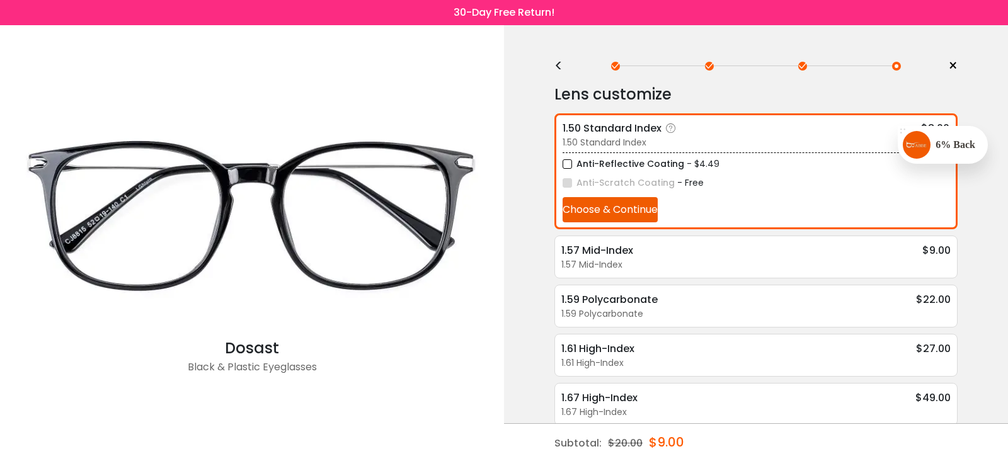
click at [612, 203] on button "Choose & Continue" at bounding box center [610, 209] width 95 height 25
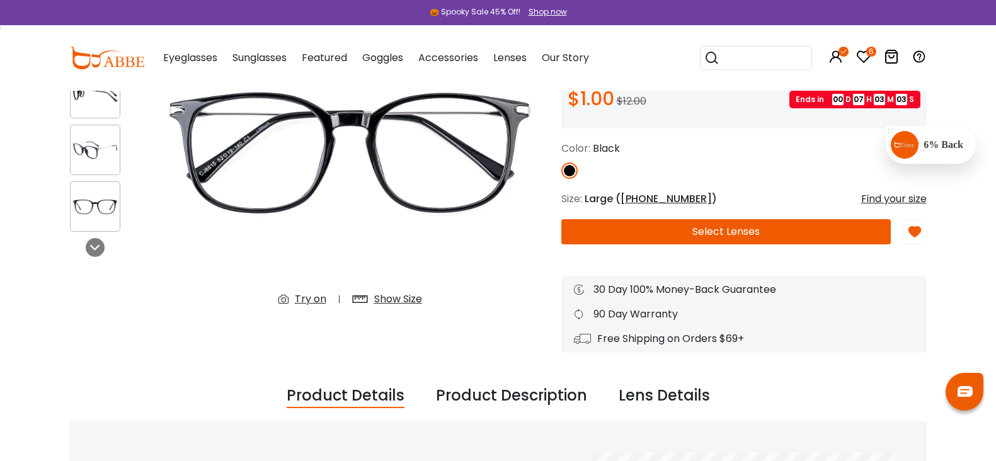
scroll to position [315, 0]
